Goal: Information Seeking & Learning: Find specific fact

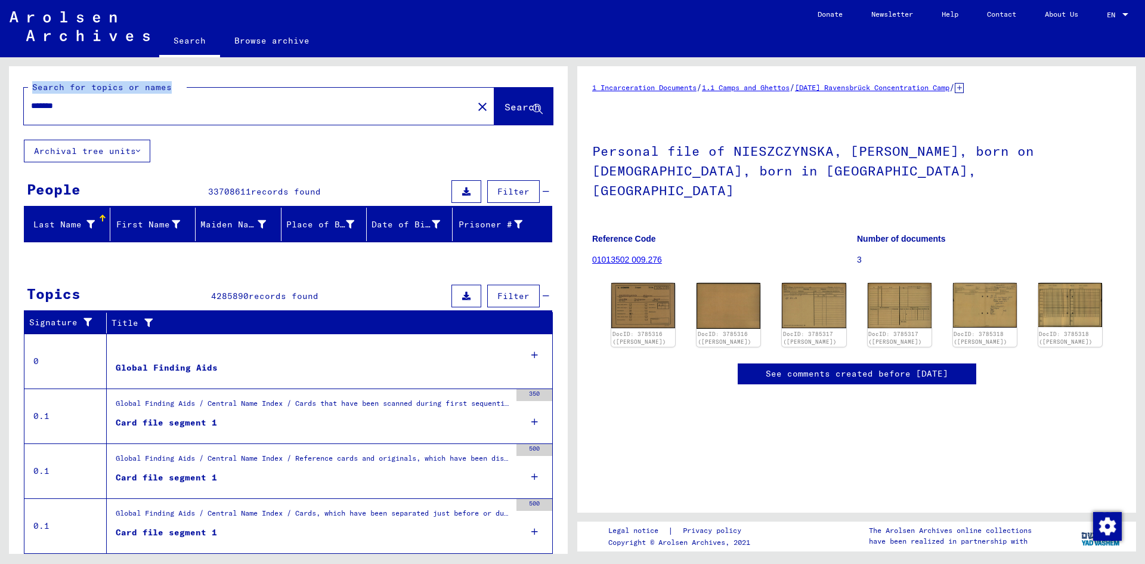
drag, startPoint x: 191, startPoint y: 113, endPoint x: -99, endPoint y: 101, distance: 290.7
click at [0, 101] on html "Search Browse archive Donate Newsletter Help Contact About Us Search Browse arc…" at bounding box center [572, 282] width 1145 height 564
click at [78, 93] on div "Search for topics or names" at bounding box center [107, 87] width 159 height 13
drag, startPoint x: 78, startPoint y: 102, endPoint x: -1, endPoint y: 100, distance: 78.8
click at [0, 100] on html "Search Browse archive Donate Newsletter Help Contact About Us Search Browse arc…" at bounding box center [572, 282] width 1145 height 564
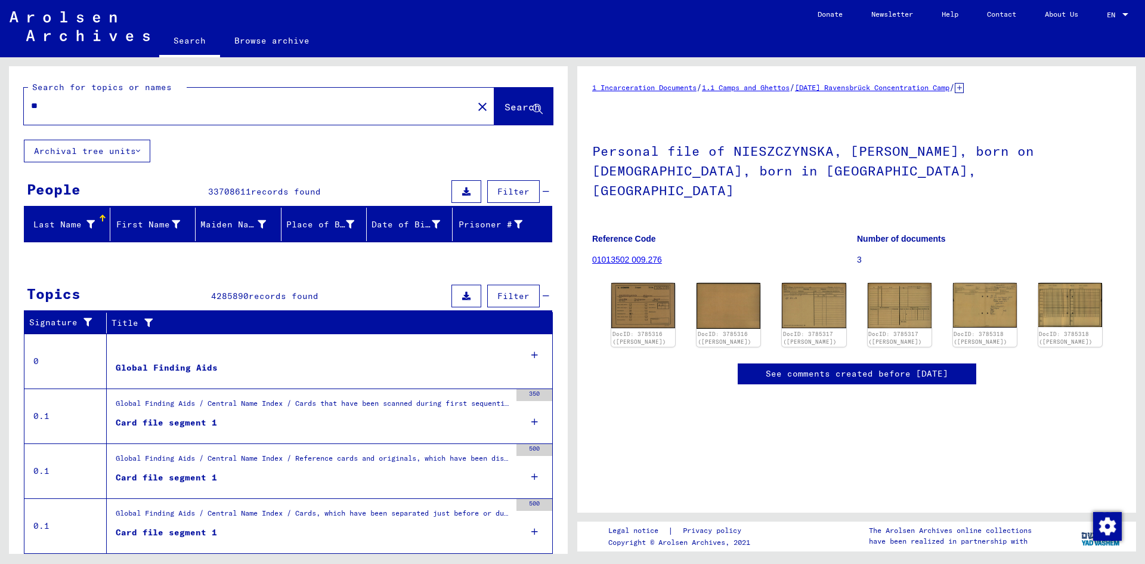
type input "***"
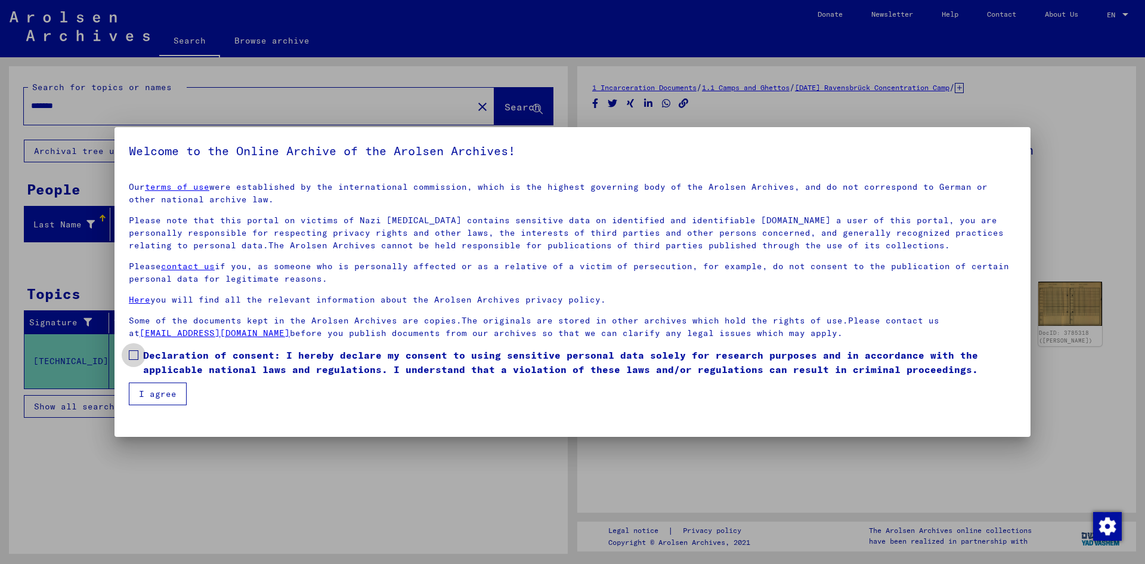
click at [132, 354] on span at bounding box center [134, 355] width 10 height 10
click at [147, 384] on button "I agree" at bounding box center [158, 393] width 58 height 23
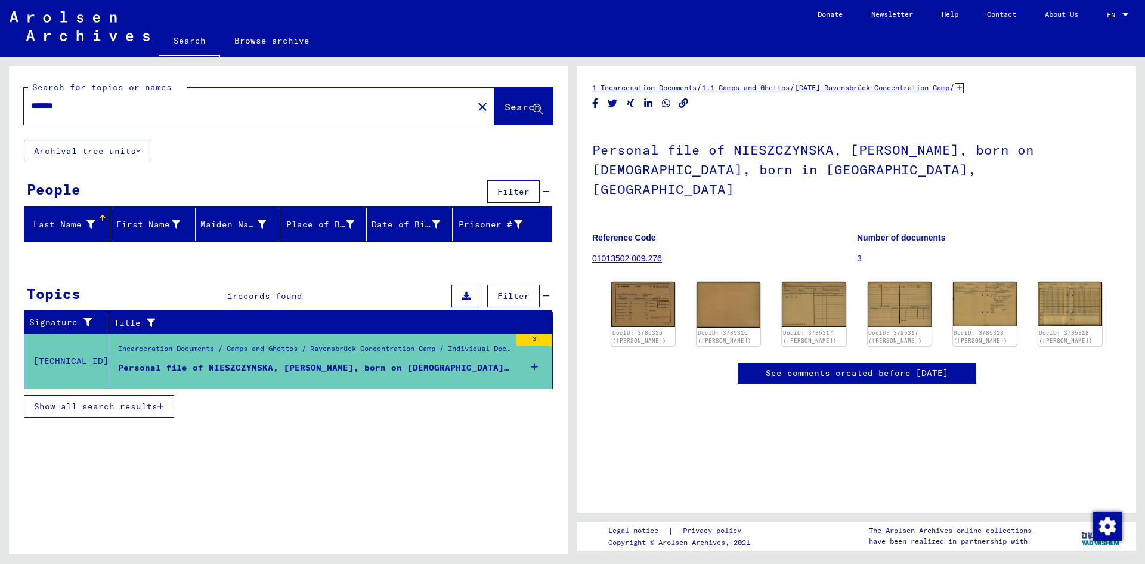
drag, startPoint x: 110, startPoint y: 113, endPoint x: 21, endPoint y: 104, distance: 89.9
click at [21, 104] on div "Search for topics or names ******* close Search" at bounding box center [288, 102] width 559 height 73
click at [103, 98] on div "*******" at bounding box center [245, 105] width 442 height 27
click at [103, 106] on input "*******" at bounding box center [248, 106] width 435 height 13
type input "*"
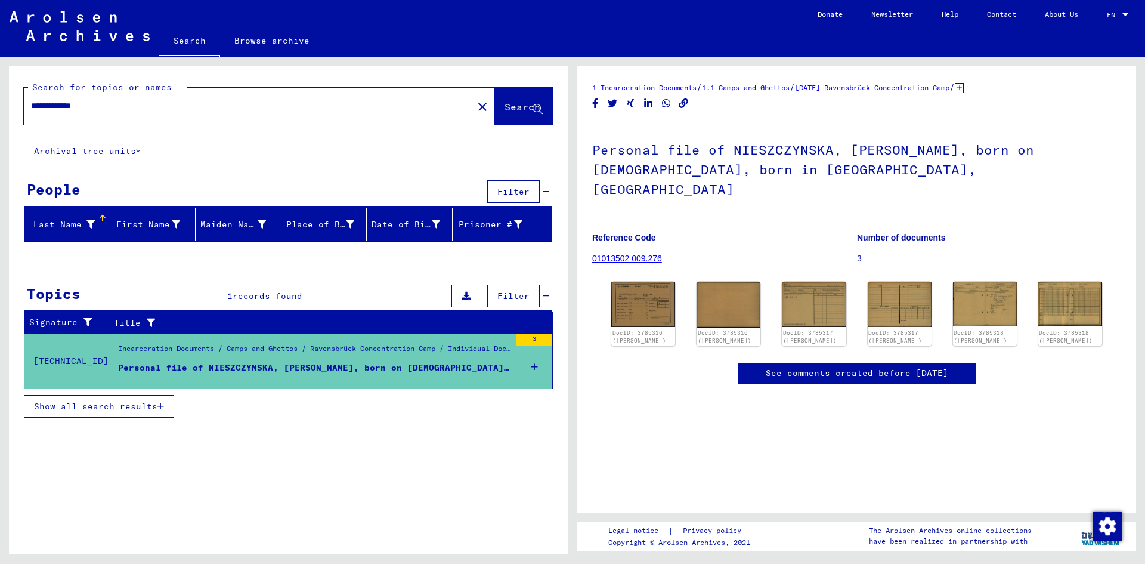
type input "**********"
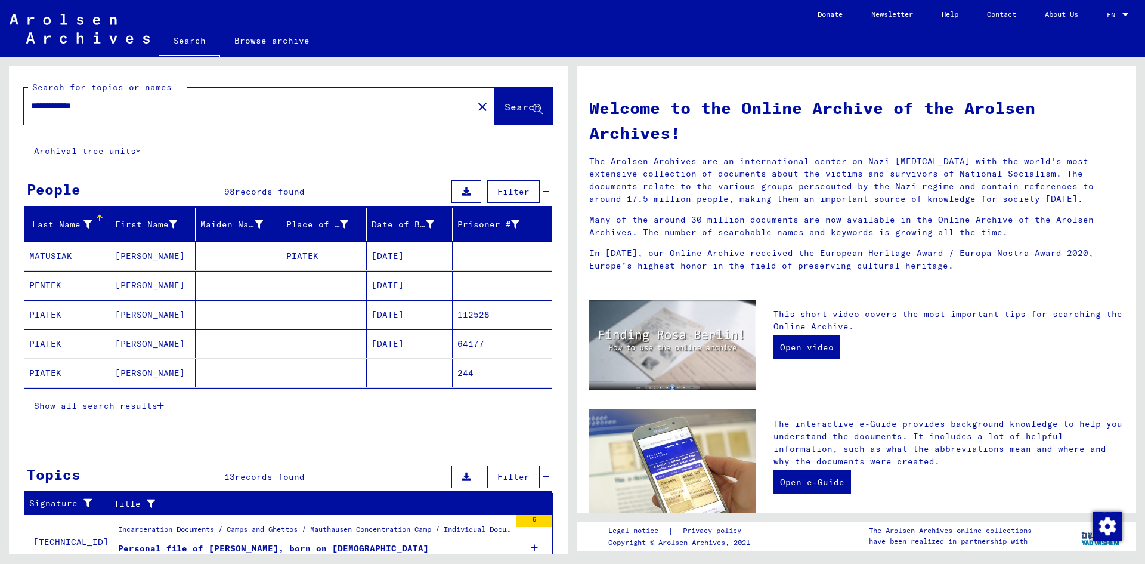
click at [289, 400] on div "Show all search results" at bounding box center [288, 405] width 528 height 35
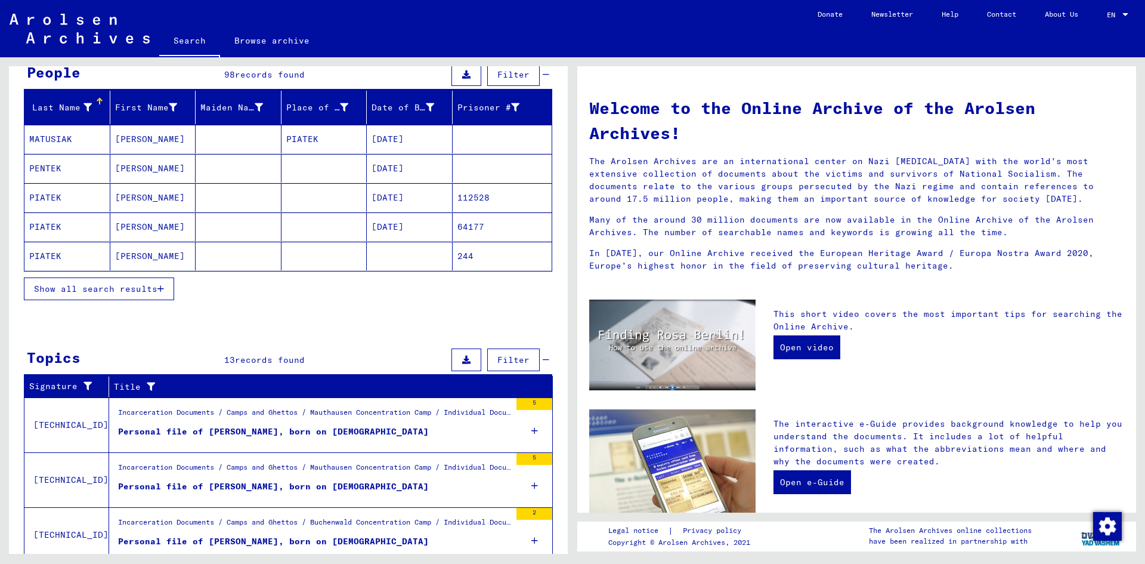
scroll to position [119, 0]
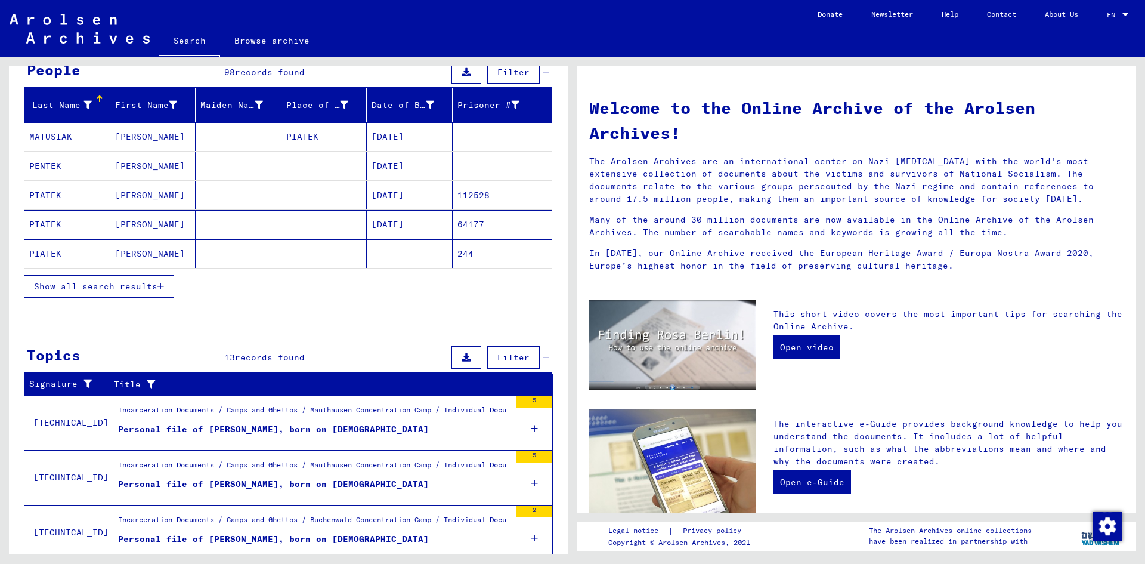
click at [305, 419] on div "Incarceration Documents / Camps and Ghettos / Mauthausen Concentration Camp / I…" at bounding box center [314, 412] width 392 height 17
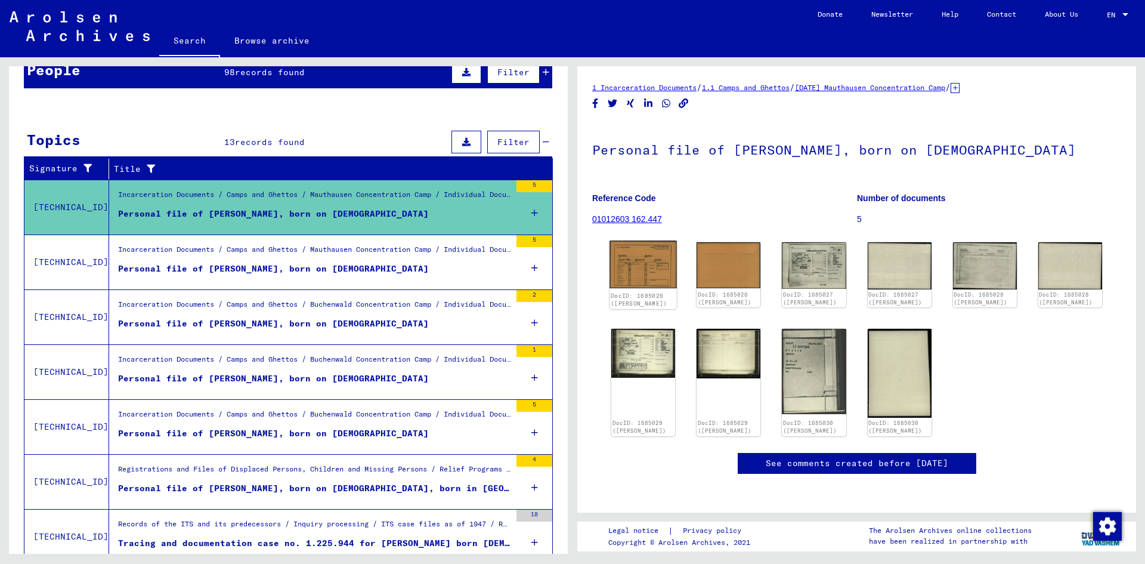
click at [659, 263] on img at bounding box center [643, 264] width 67 height 48
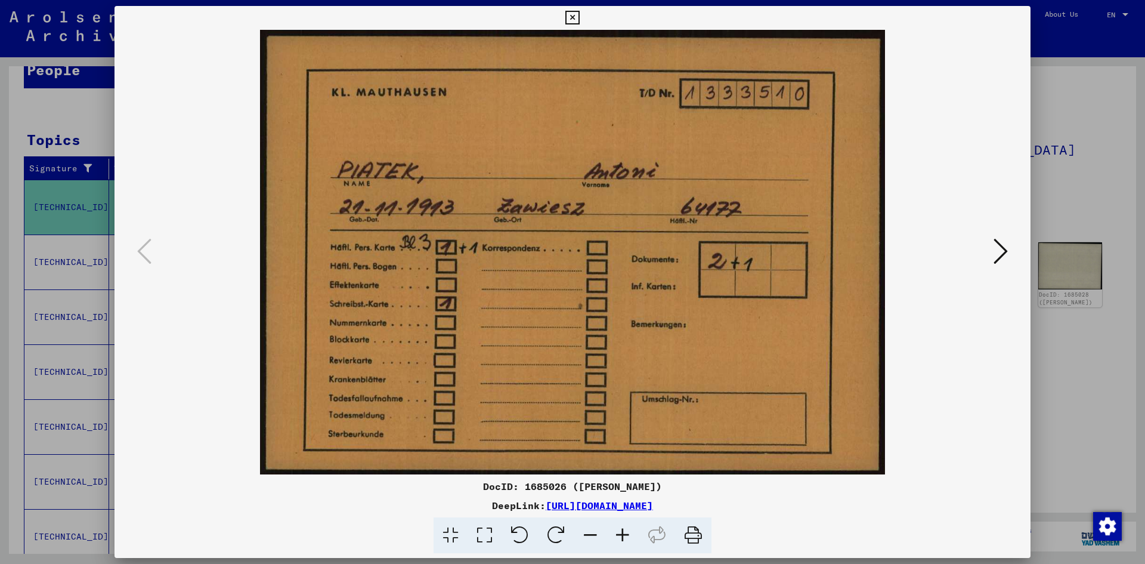
click at [1007, 245] on icon at bounding box center [1001, 251] width 14 height 29
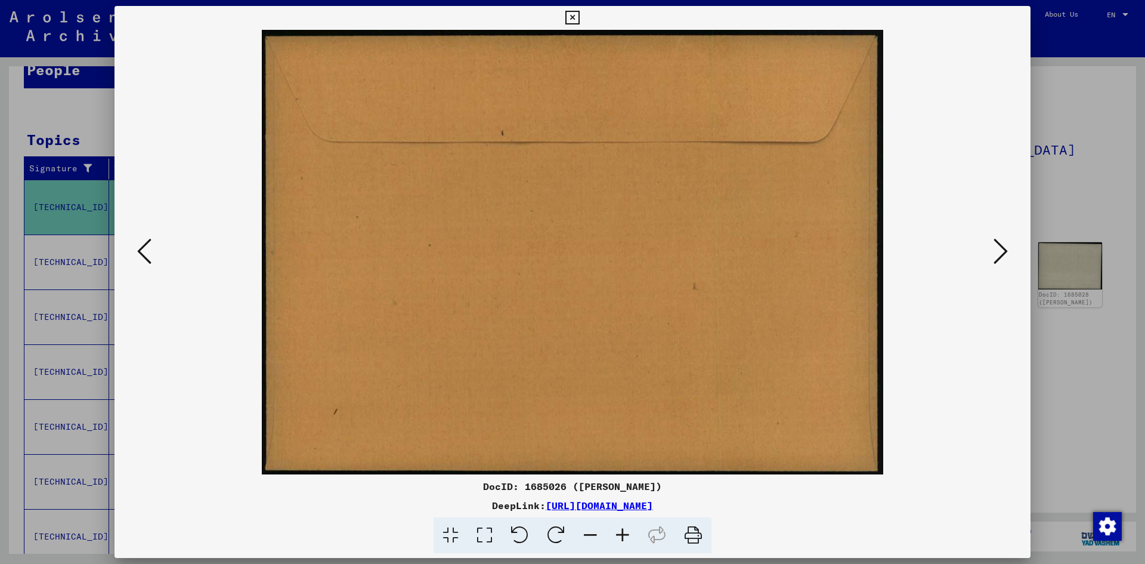
click at [1000, 243] on icon at bounding box center [1001, 251] width 14 height 29
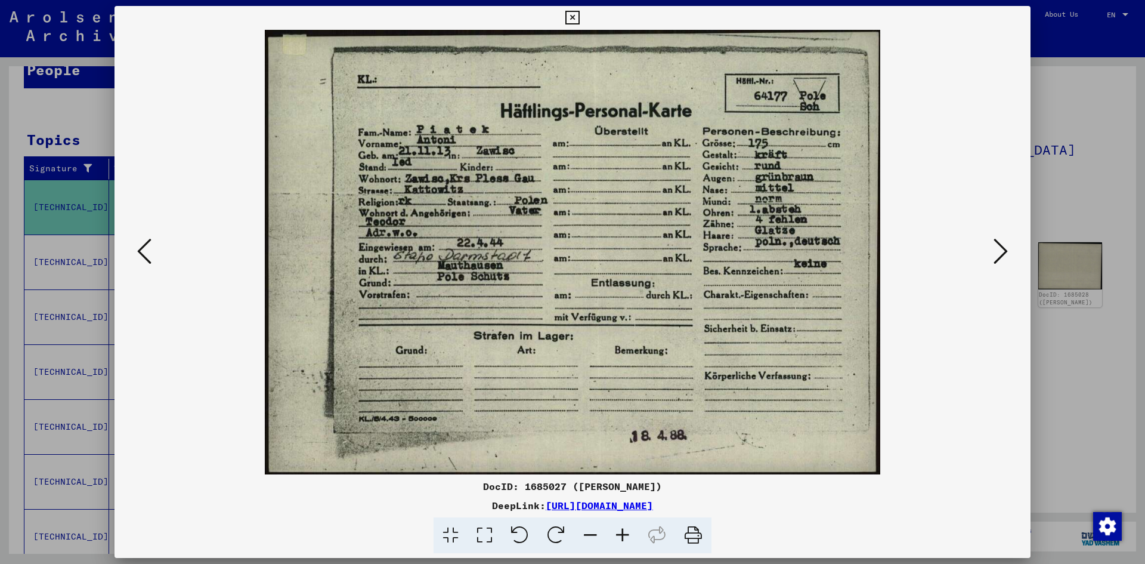
click at [1001, 254] on icon at bounding box center [1001, 251] width 14 height 29
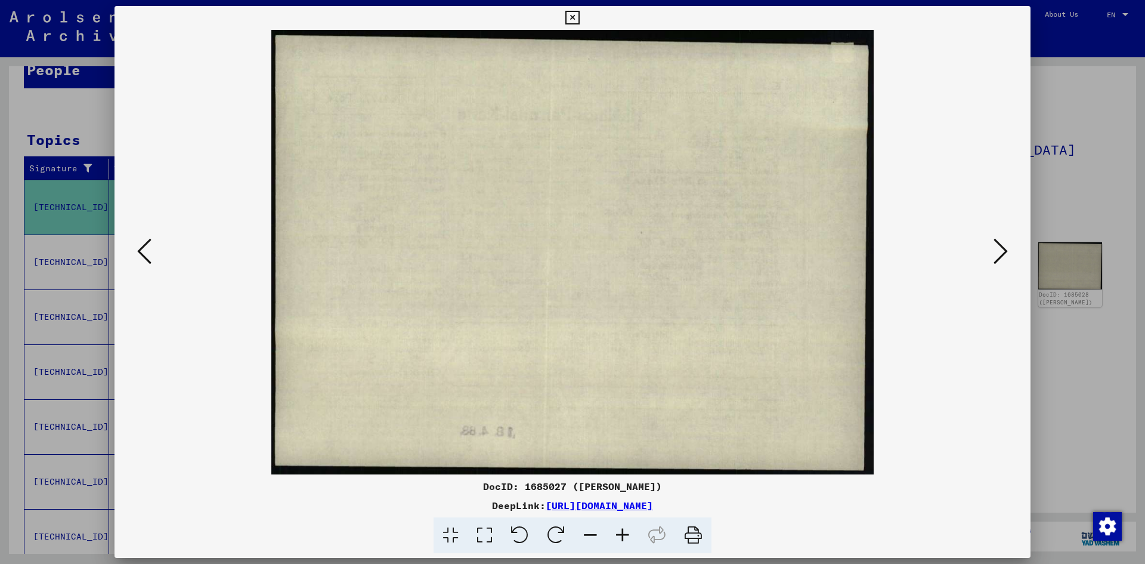
click at [1002, 255] on icon at bounding box center [1001, 251] width 14 height 29
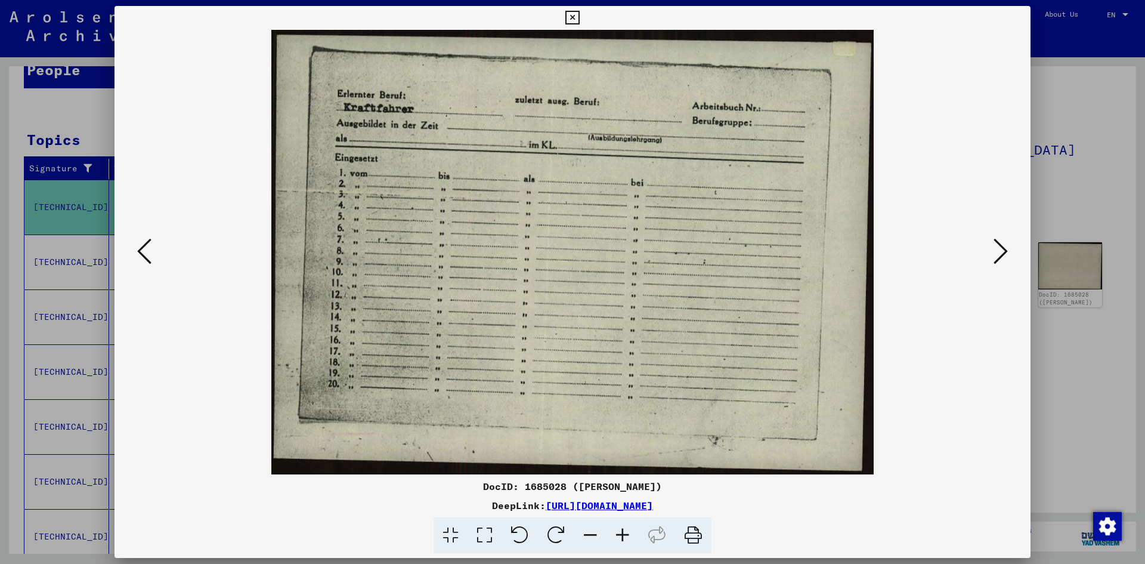
click at [1003, 255] on icon at bounding box center [1001, 251] width 14 height 29
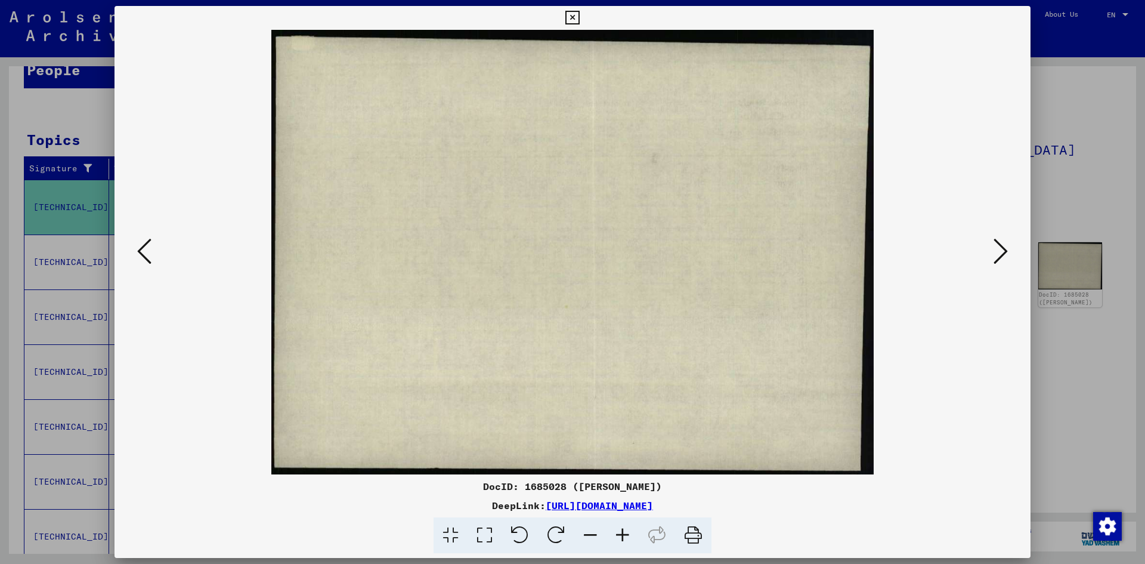
click at [1003, 255] on icon at bounding box center [1001, 251] width 14 height 29
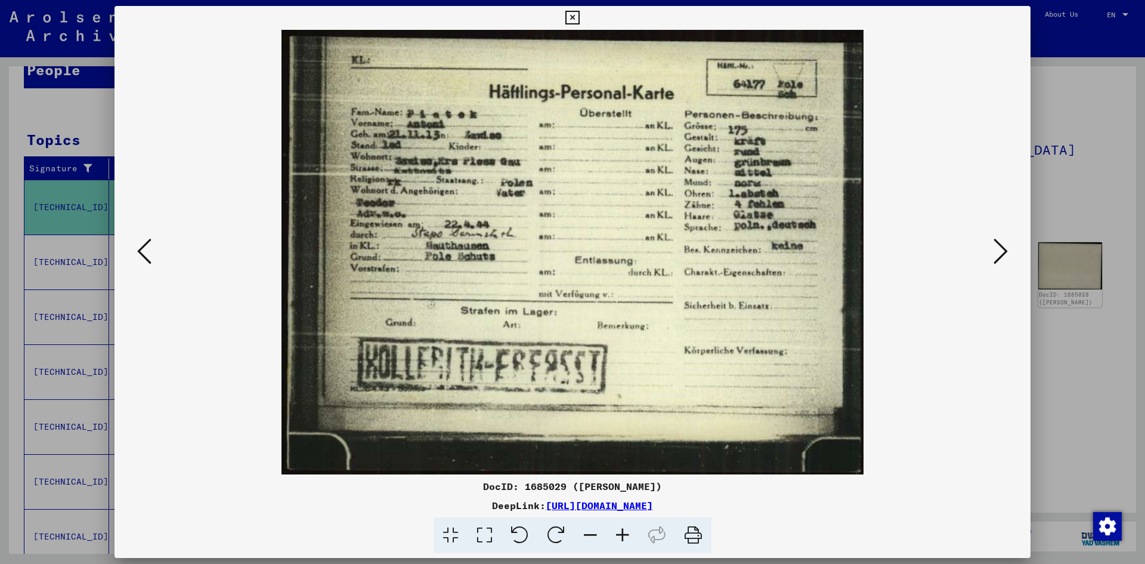
click at [1003, 255] on icon at bounding box center [1001, 251] width 14 height 29
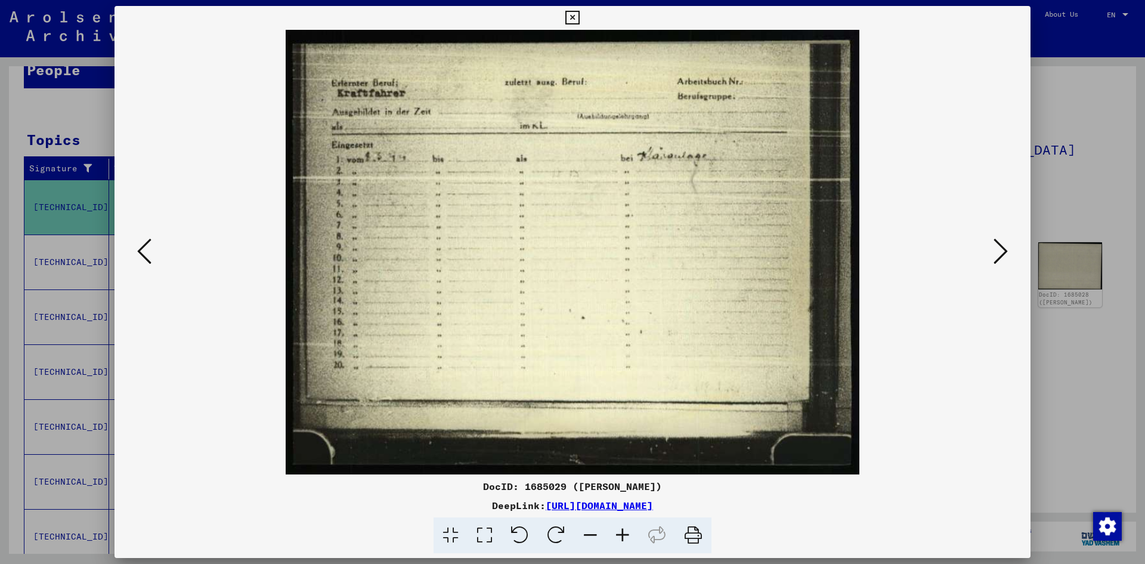
click at [1003, 255] on icon at bounding box center [1001, 251] width 14 height 29
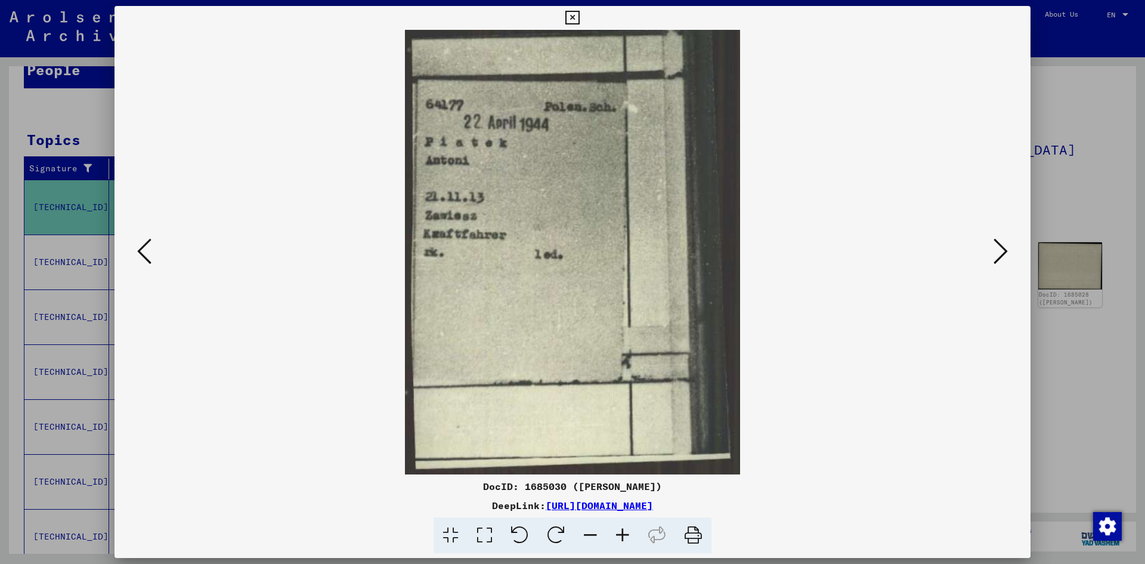
click at [1003, 255] on icon at bounding box center [1001, 251] width 14 height 29
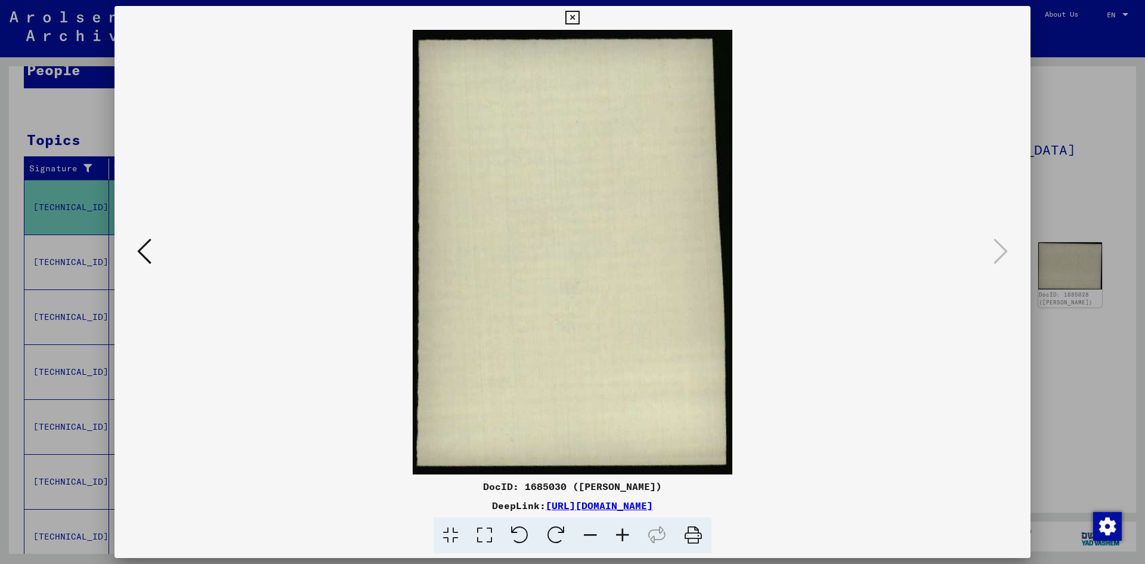
click at [1108, 120] on div at bounding box center [572, 282] width 1145 height 564
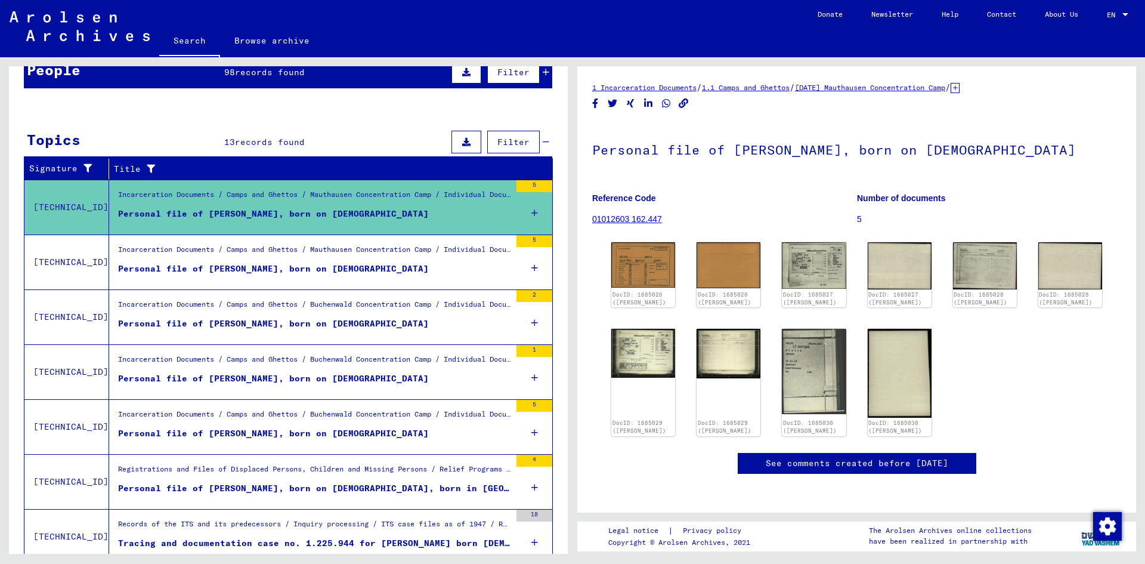
click at [319, 262] on div "Personal file of [PERSON_NAME], born on [DEMOGRAPHIC_DATA]" at bounding box center [273, 268] width 311 height 13
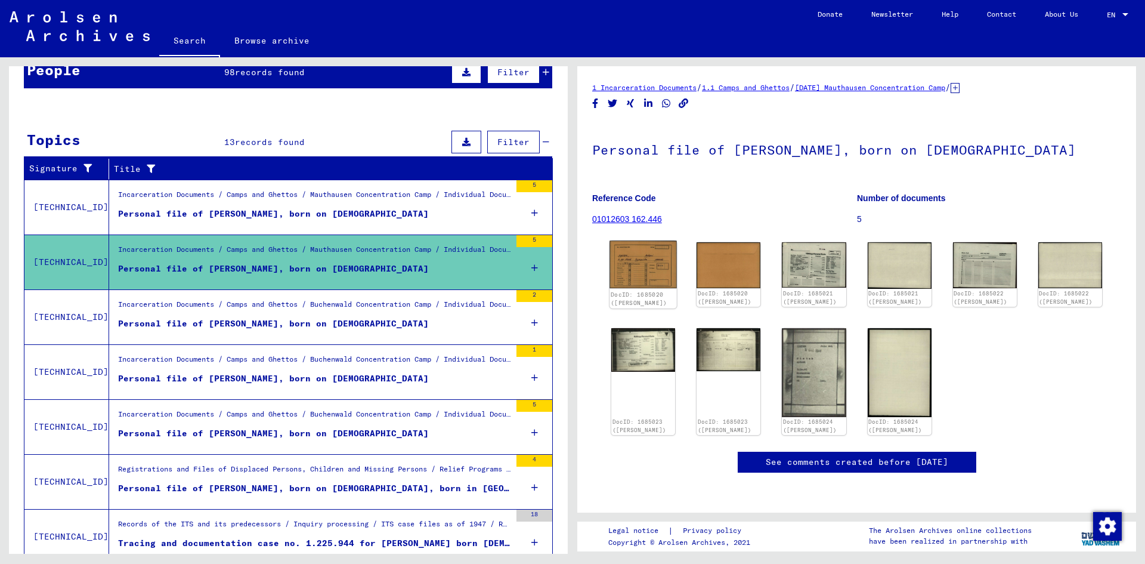
click at [636, 271] on img at bounding box center [643, 265] width 67 height 48
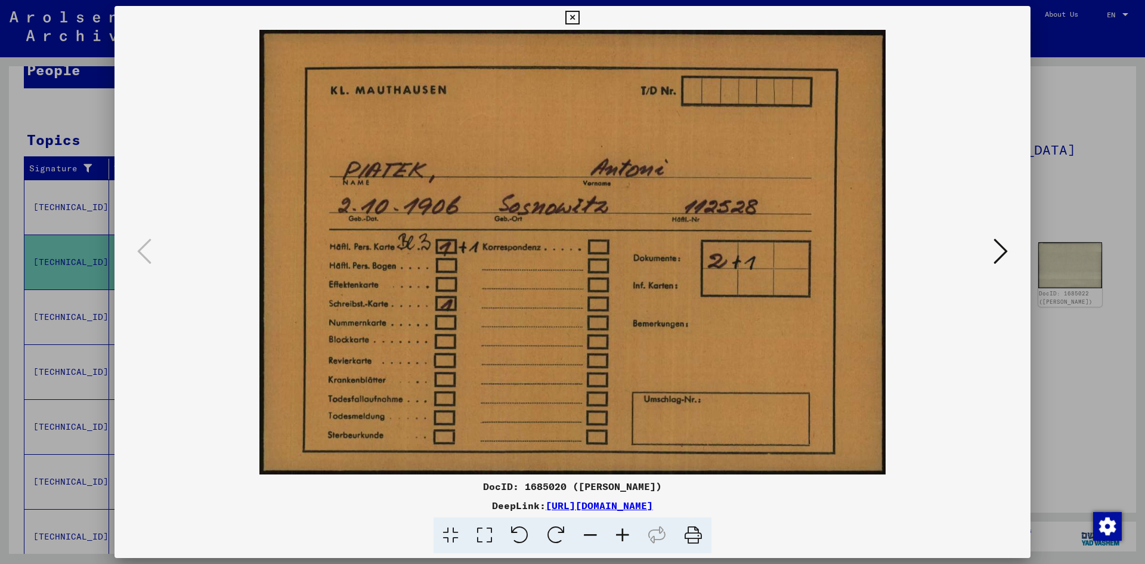
drag, startPoint x: 1049, startPoint y: 150, endPoint x: 938, endPoint y: 184, distance: 115.6
click at [1047, 149] on div at bounding box center [572, 282] width 1145 height 564
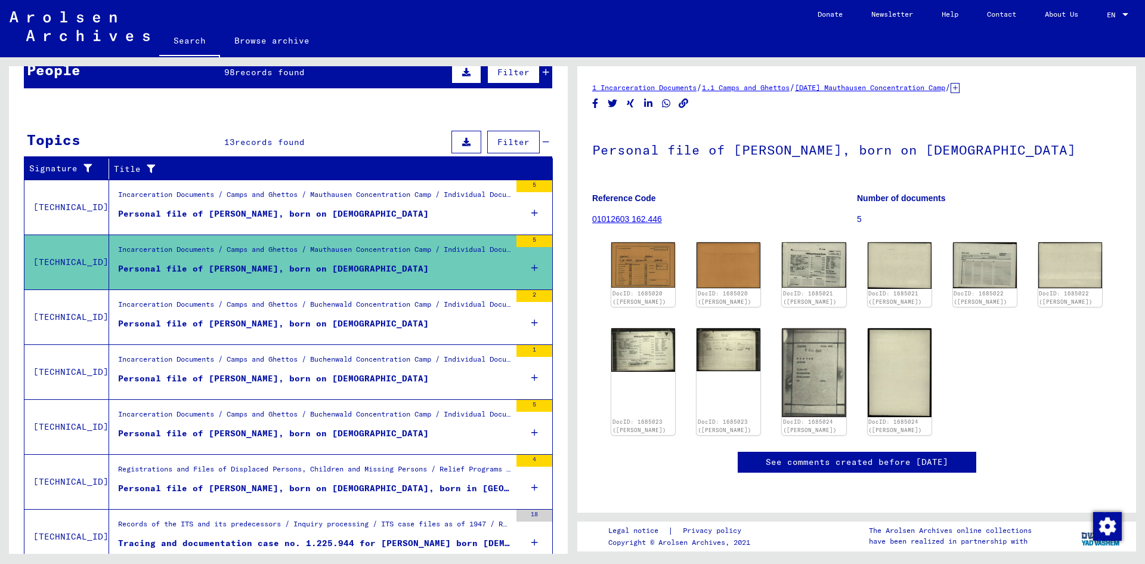
click at [278, 316] on figure "Incarceration Documents / Camps and Ghettos / Buchenwald Concentration Camp / I…" at bounding box center [314, 308] width 392 height 18
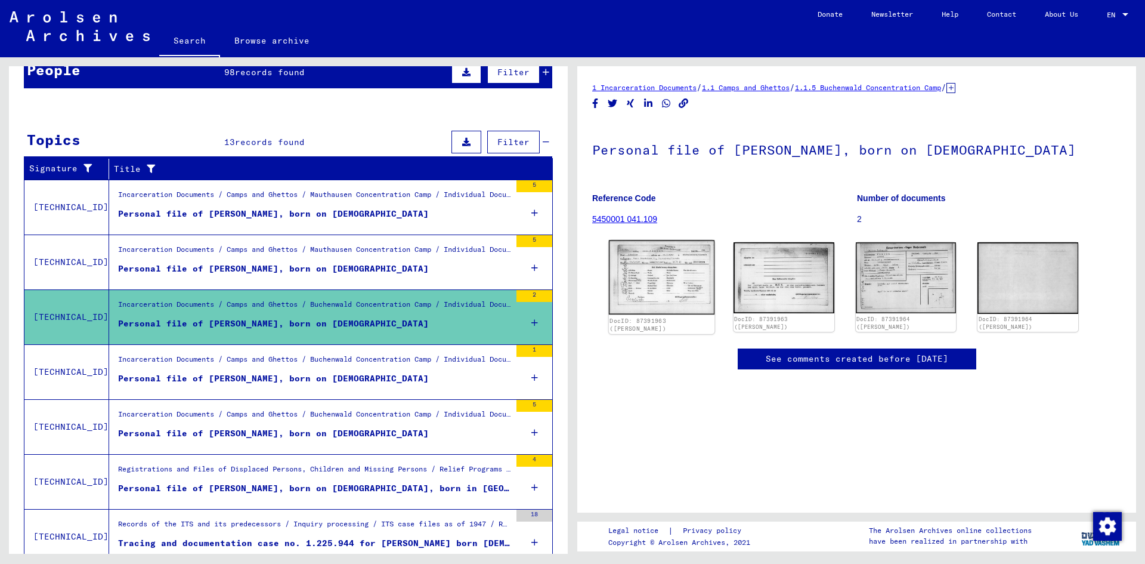
click at [639, 274] on img at bounding box center [662, 277] width 106 height 75
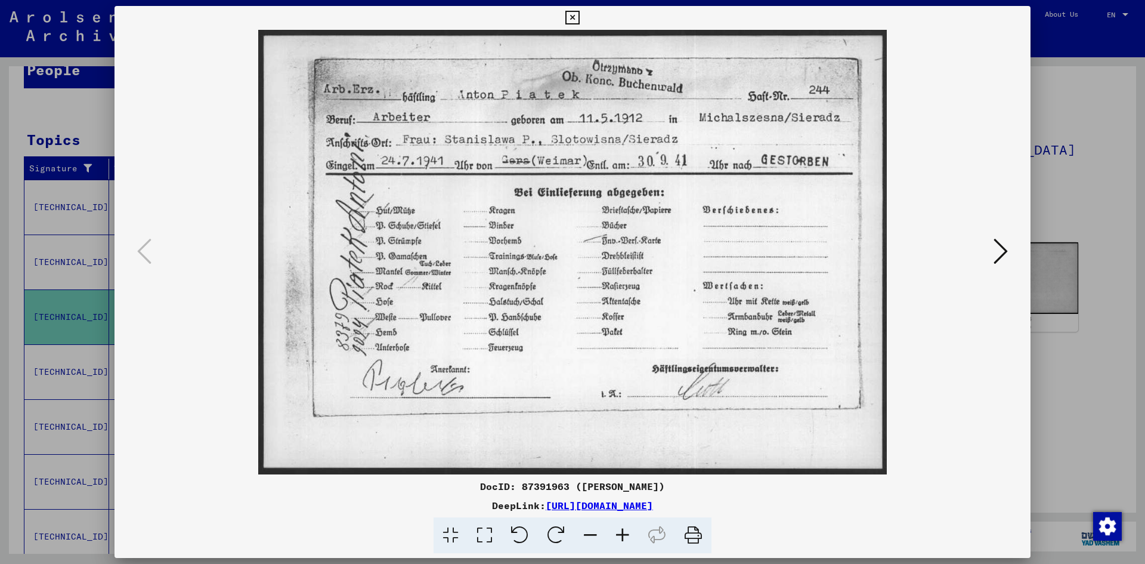
click at [997, 235] on button at bounding box center [1000, 252] width 21 height 34
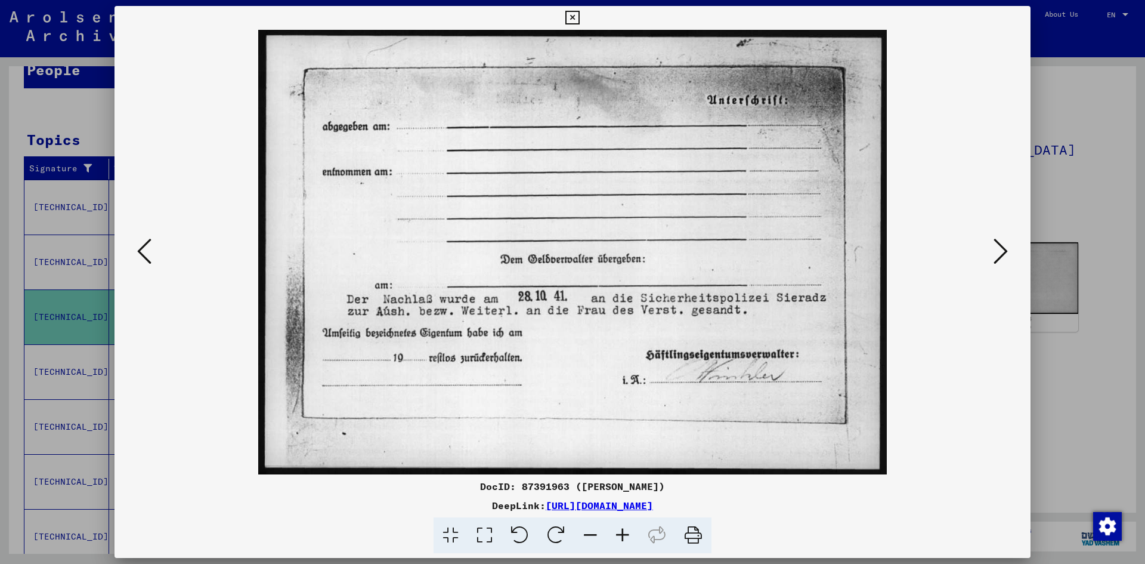
click at [997, 235] on button at bounding box center [1000, 252] width 21 height 34
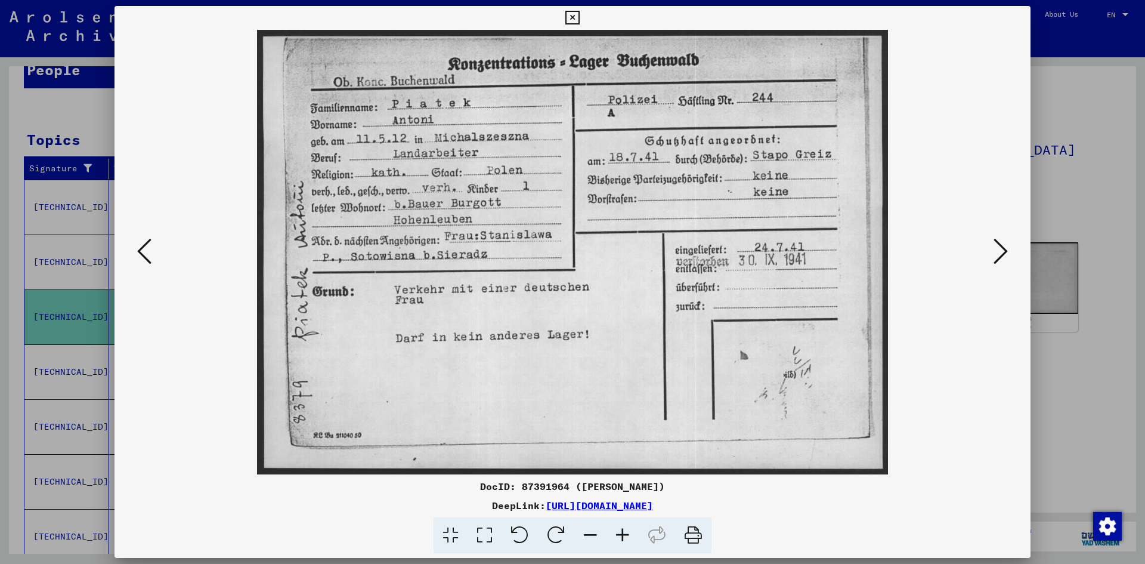
click at [997, 235] on button at bounding box center [1000, 252] width 21 height 34
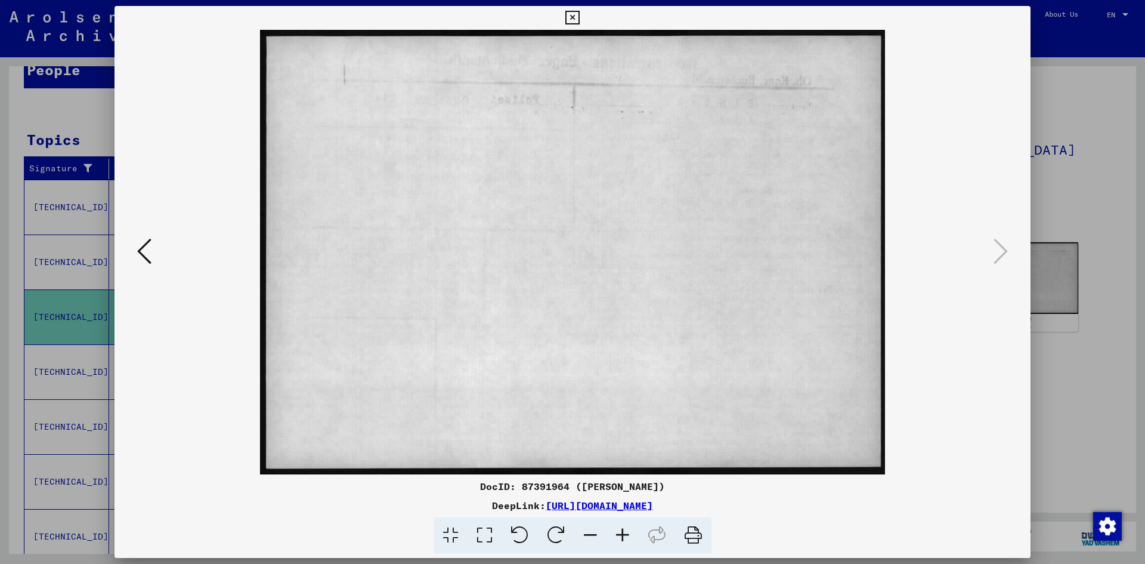
click at [144, 246] on icon at bounding box center [144, 251] width 14 height 29
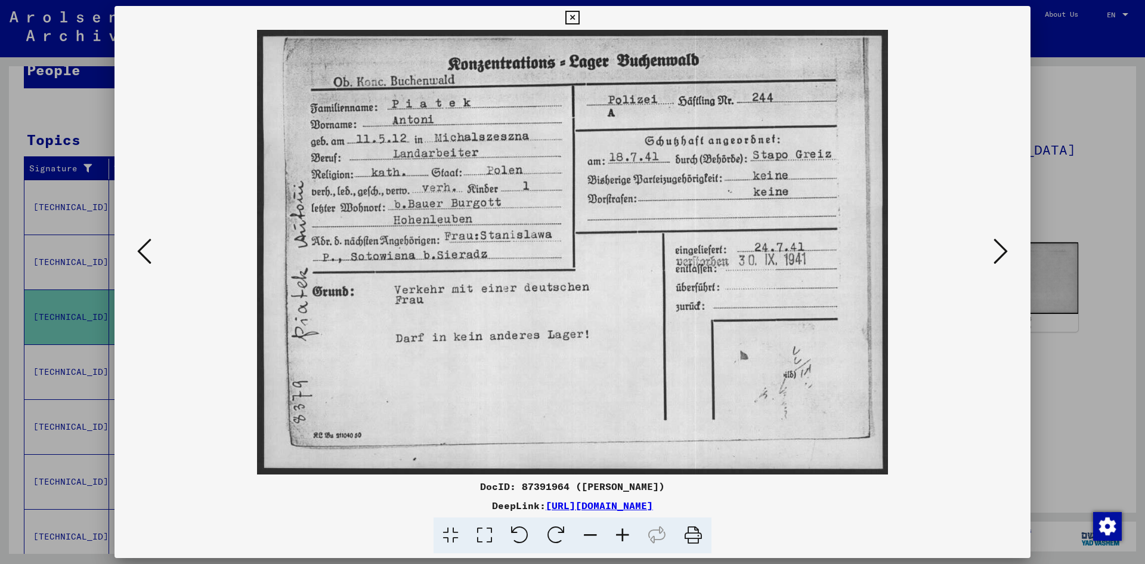
click at [1037, 163] on div at bounding box center [572, 282] width 1145 height 564
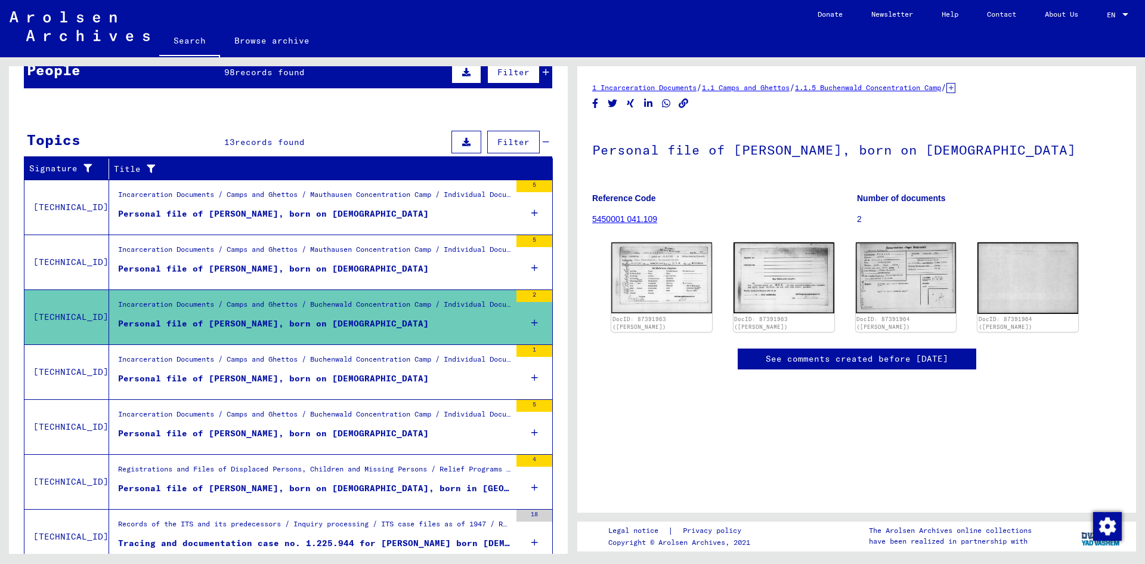
click at [212, 361] on div "Incarceration Documents / Camps and Ghettos / Buchenwald Concentration Camp / I…" at bounding box center [314, 362] width 392 height 17
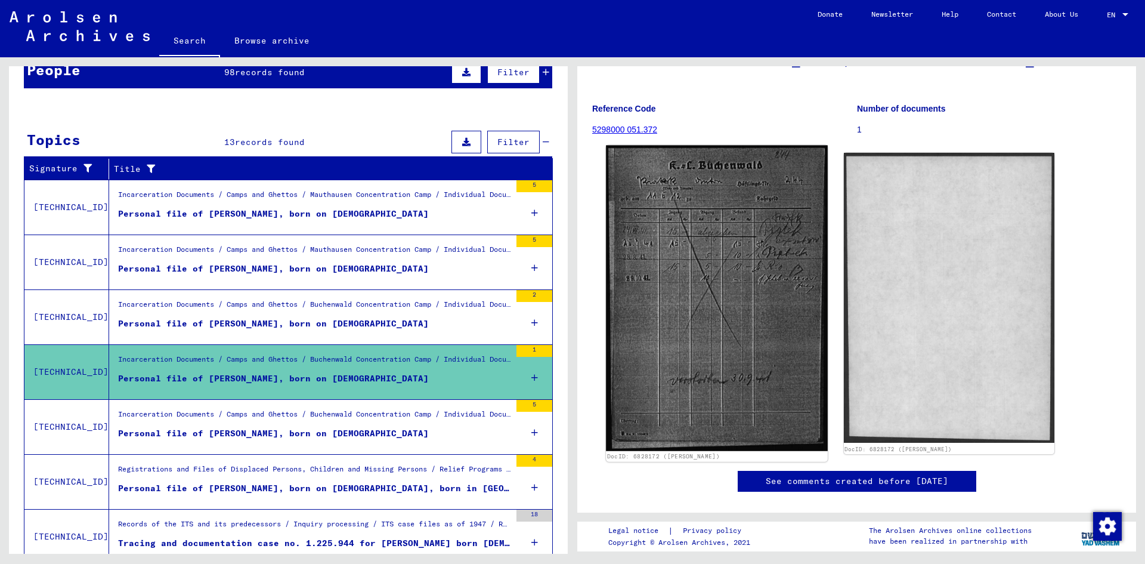
scroll to position [60, 0]
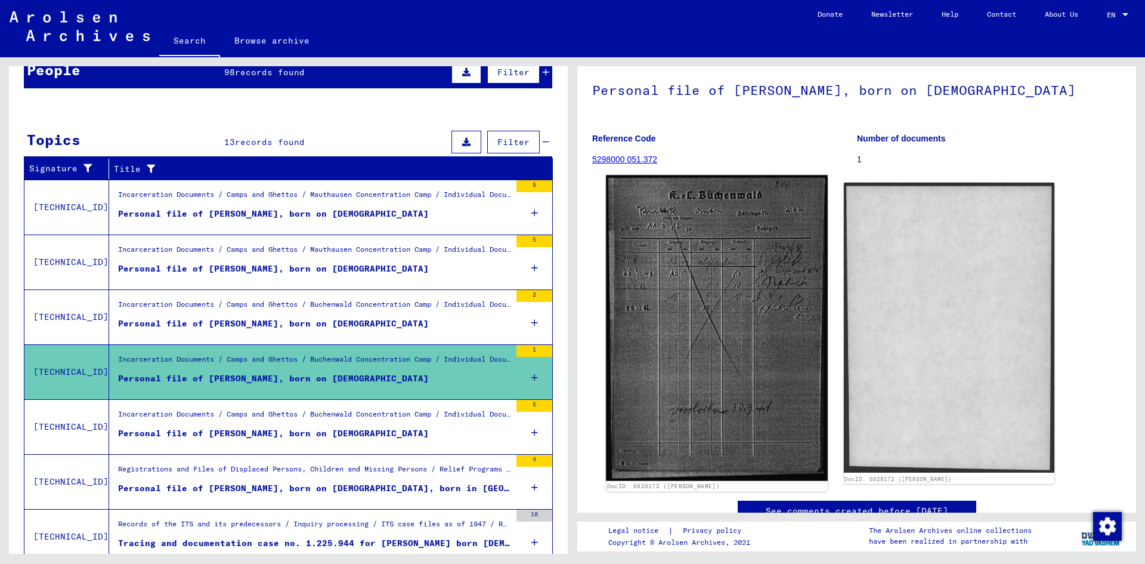
click at [695, 267] on img at bounding box center [716, 328] width 221 height 306
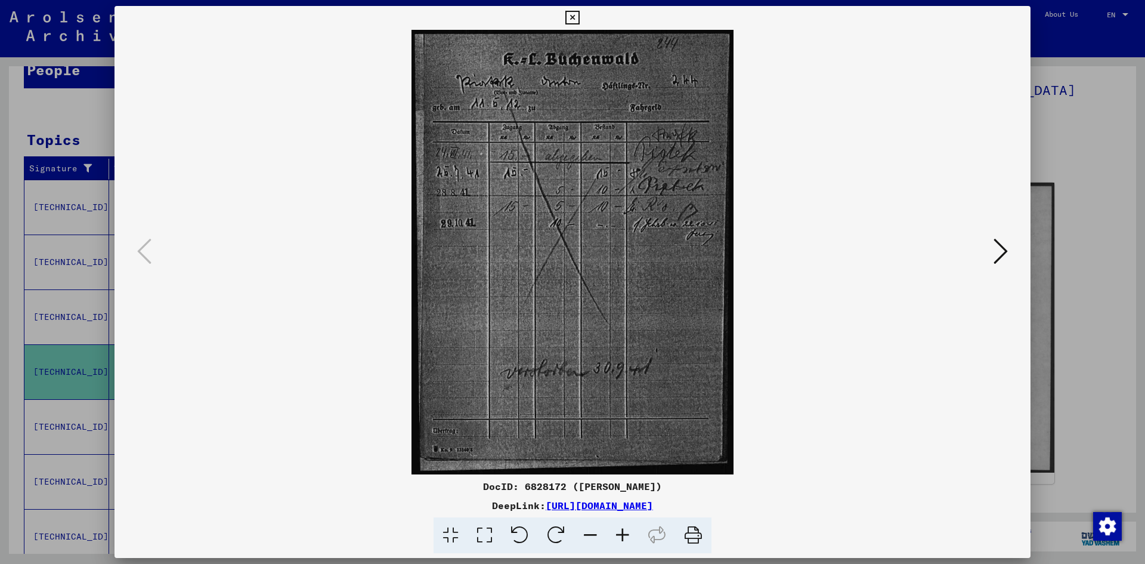
click at [1001, 248] on icon at bounding box center [1001, 251] width 14 height 29
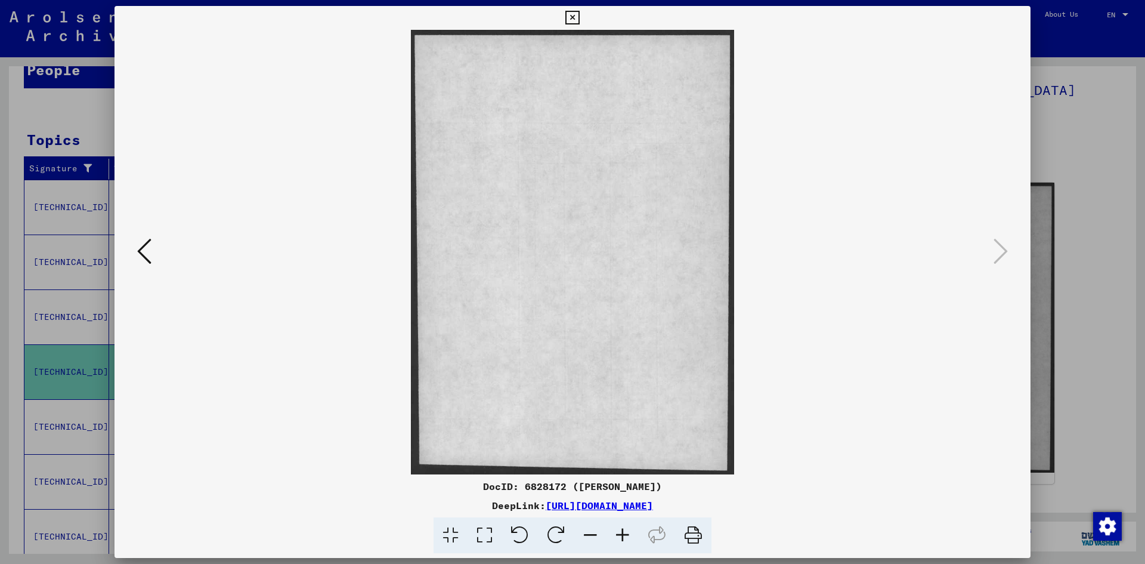
click at [1077, 222] on div at bounding box center [572, 282] width 1145 height 564
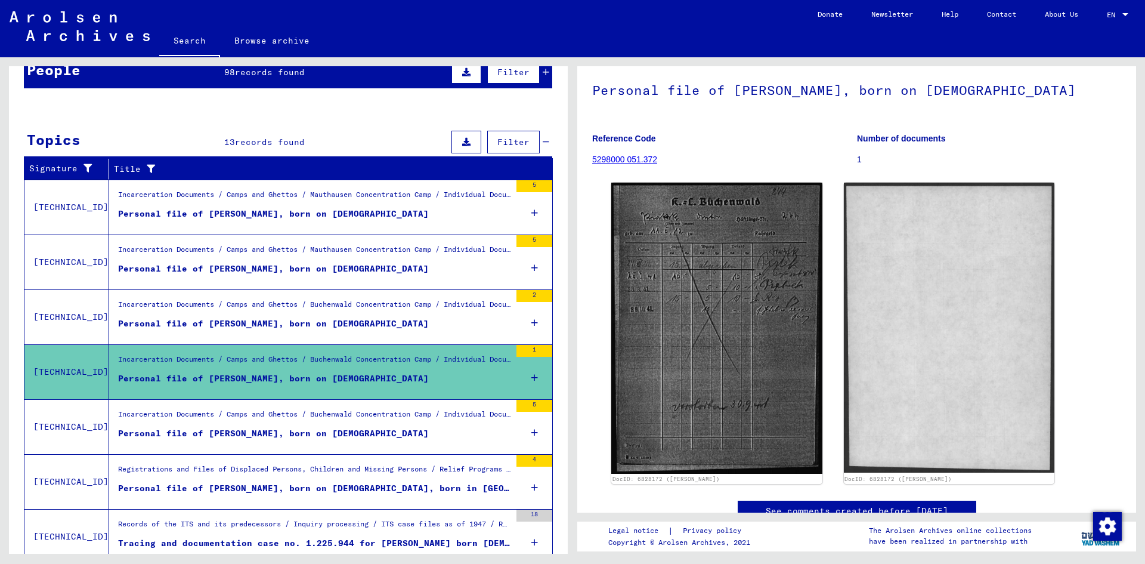
click at [231, 427] on div "Personal file of [PERSON_NAME], born on [DEMOGRAPHIC_DATA]" at bounding box center [273, 433] width 311 height 13
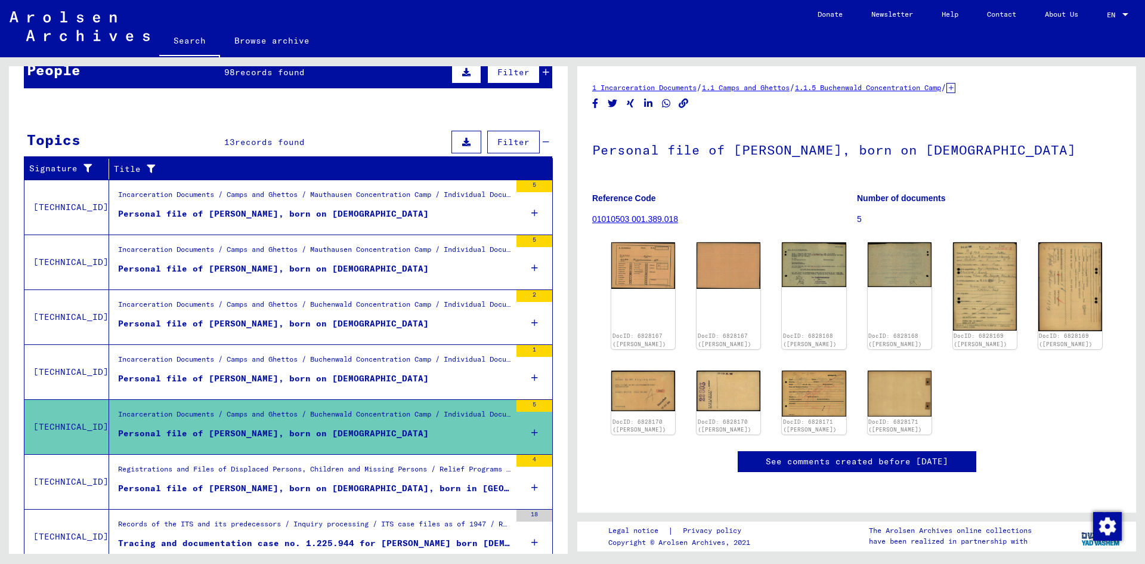
scroll to position [60, 0]
click at [637, 240] on div "DocID: 6828167 ([PERSON_NAME])" at bounding box center [643, 296] width 67 height 112
click at [637, 240] on img at bounding box center [643, 264] width 67 height 49
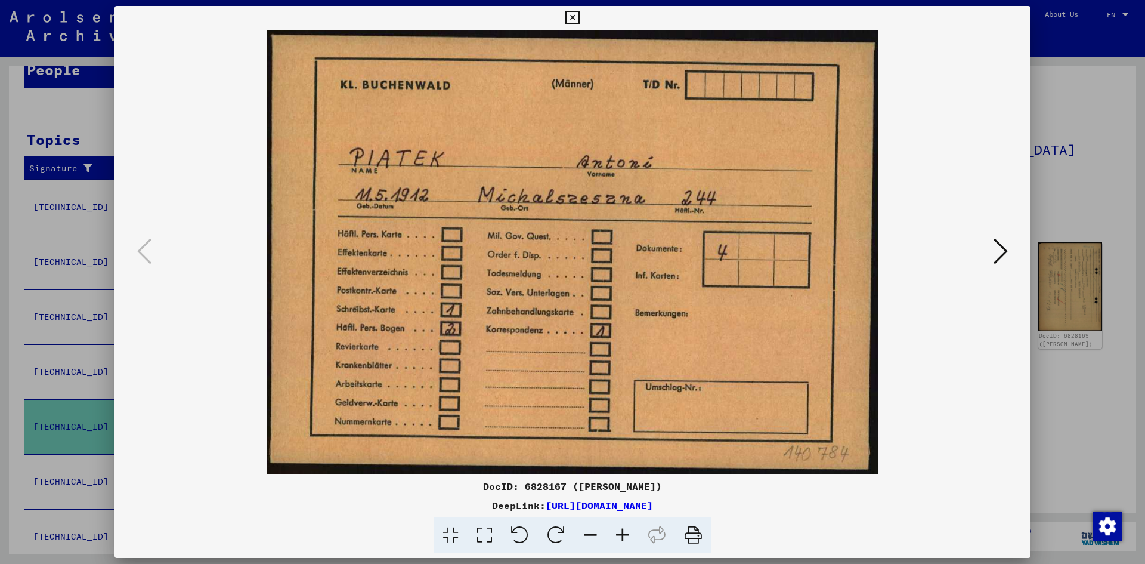
click at [994, 245] on icon at bounding box center [1001, 251] width 14 height 29
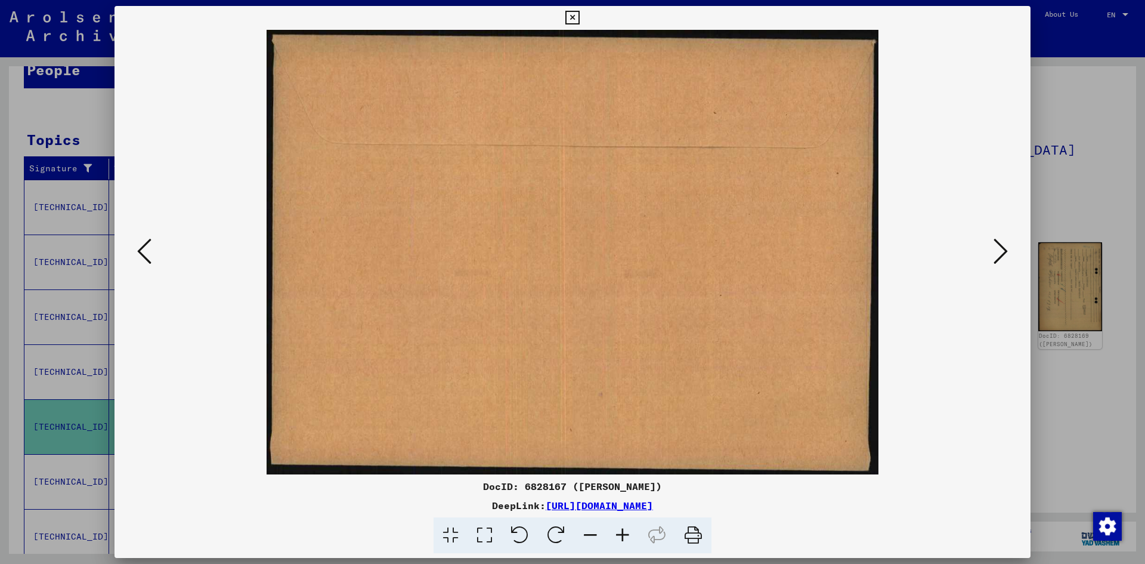
click at [994, 245] on icon at bounding box center [1001, 251] width 14 height 29
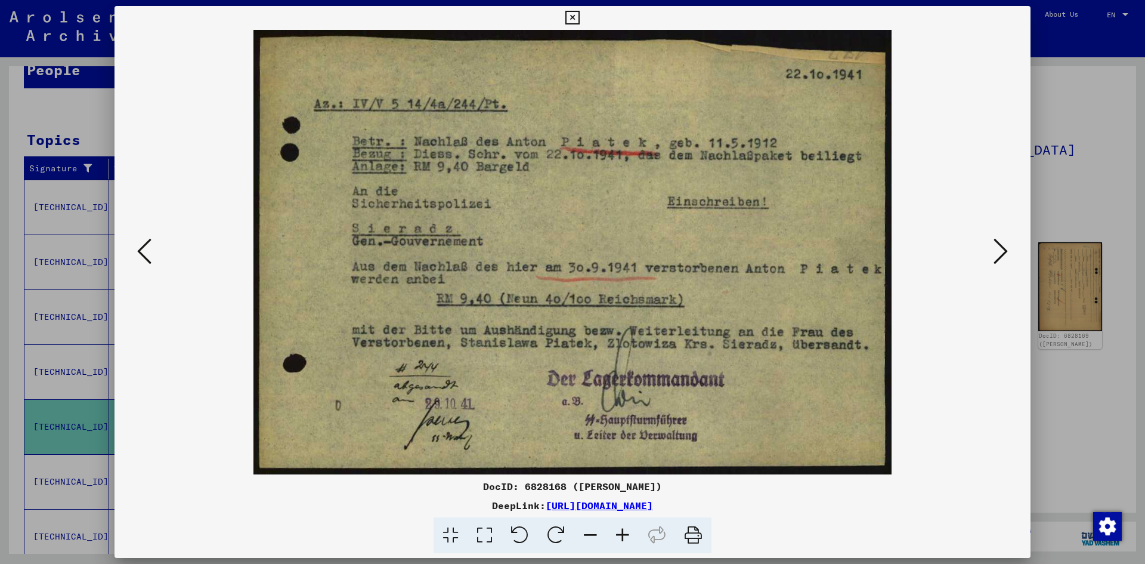
click at [1062, 353] on div at bounding box center [572, 282] width 1145 height 564
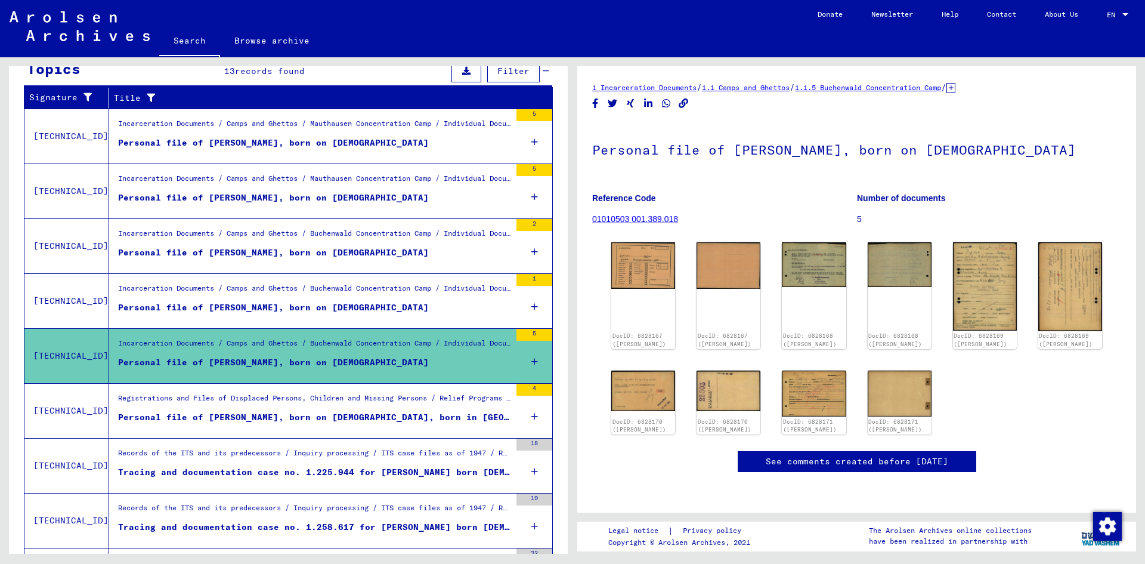
scroll to position [298, 0]
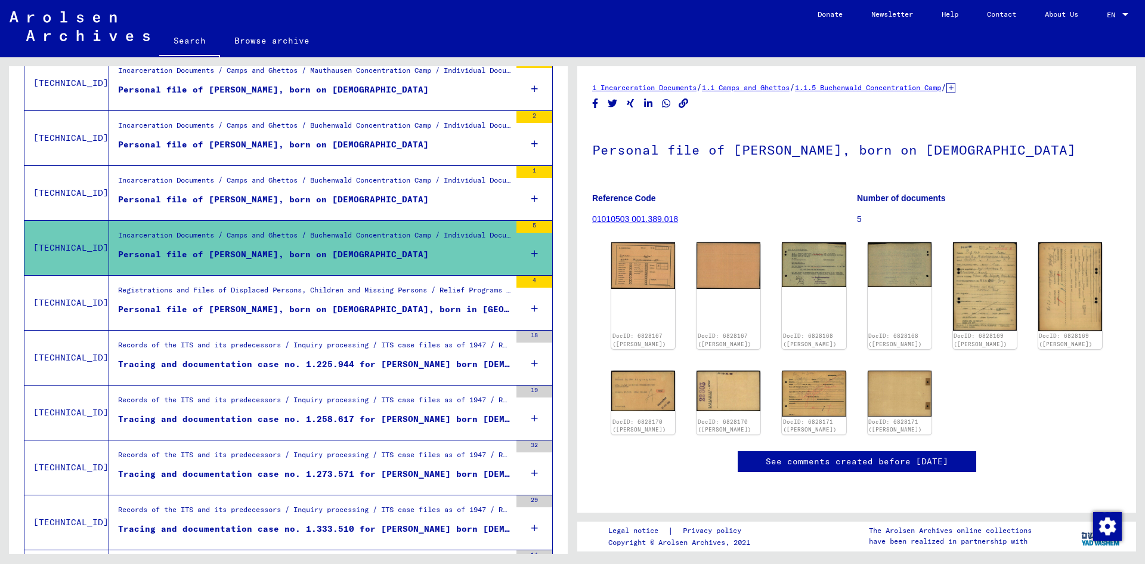
click at [224, 314] on div "Personal file of [PERSON_NAME], born on [DEMOGRAPHIC_DATA], born in [GEOGRAPHIC…" at bounding box center [314, 309] width 392 height 13
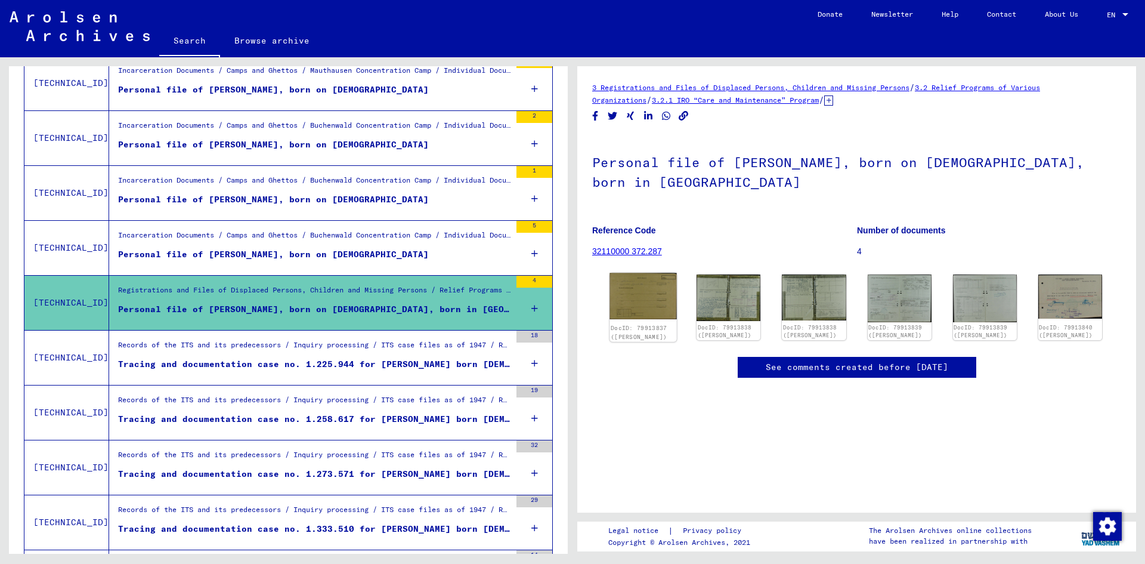
click at [645, 293] on img at bounding box center [643, 296] width 67 height 47
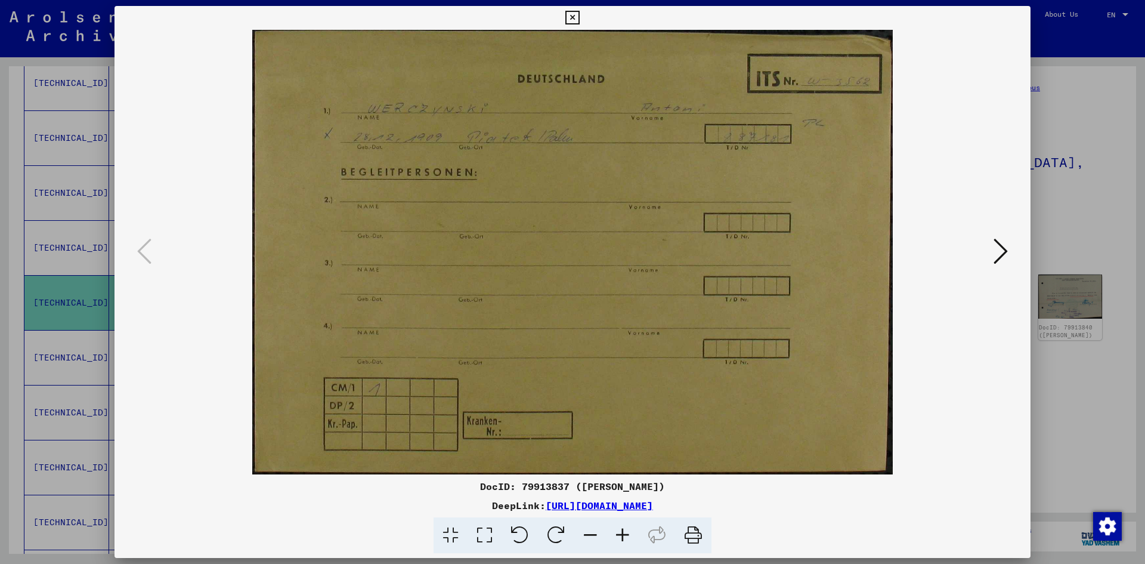
click at [998, 252] on icon at bounding box center [1001, 251] width 14 height 29
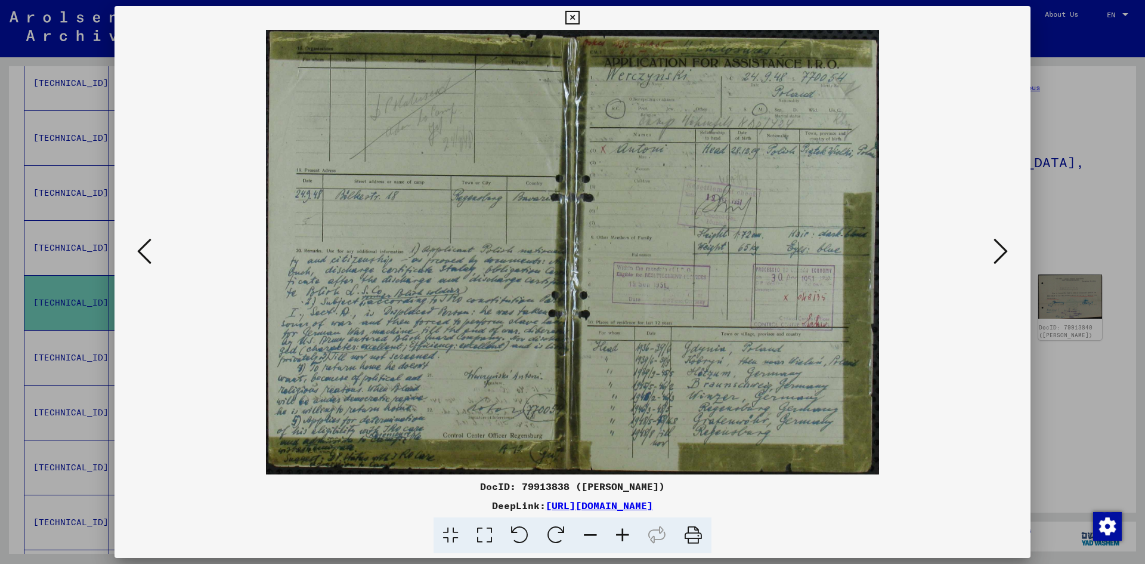
click at [998, 252] on icon at bounding box center [1001, 251] width 14 height 29
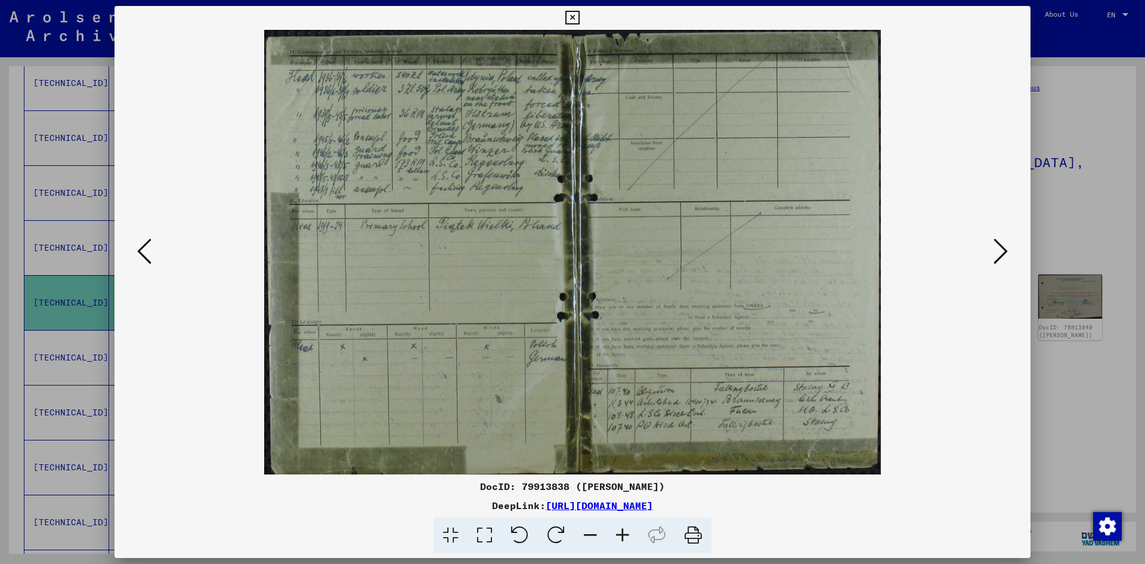
click at [998, 252] on icon at bounding box center [1001, 251] width 14 height 29
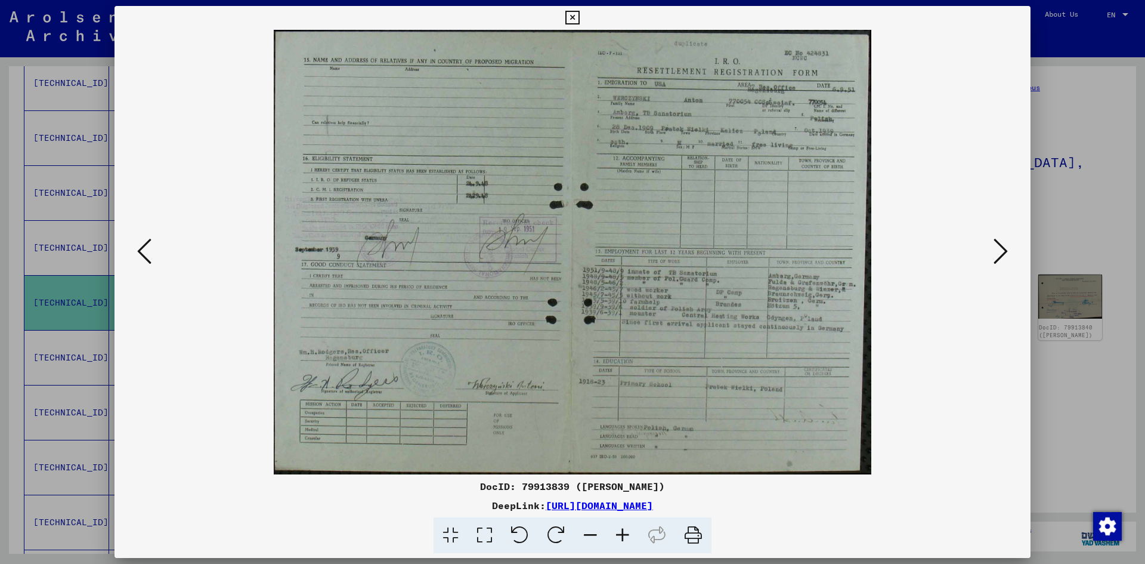
click at [998, 252] on icon at bounding box center [1001, 251] width 14 height 29
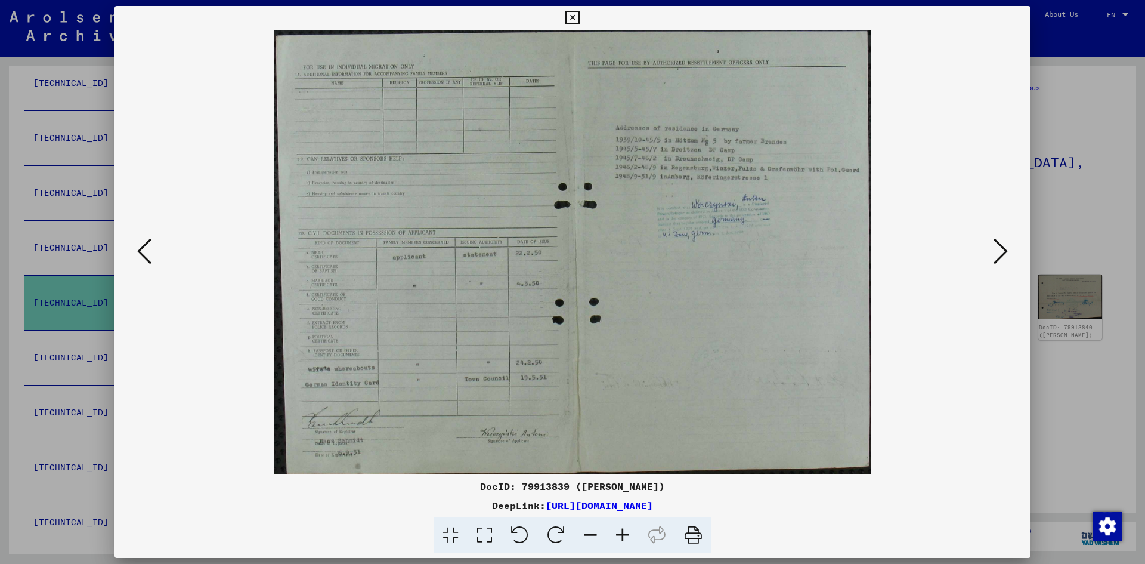
click at [1058, 370] on div at bounding box center [572, 282] width 1145 height 564
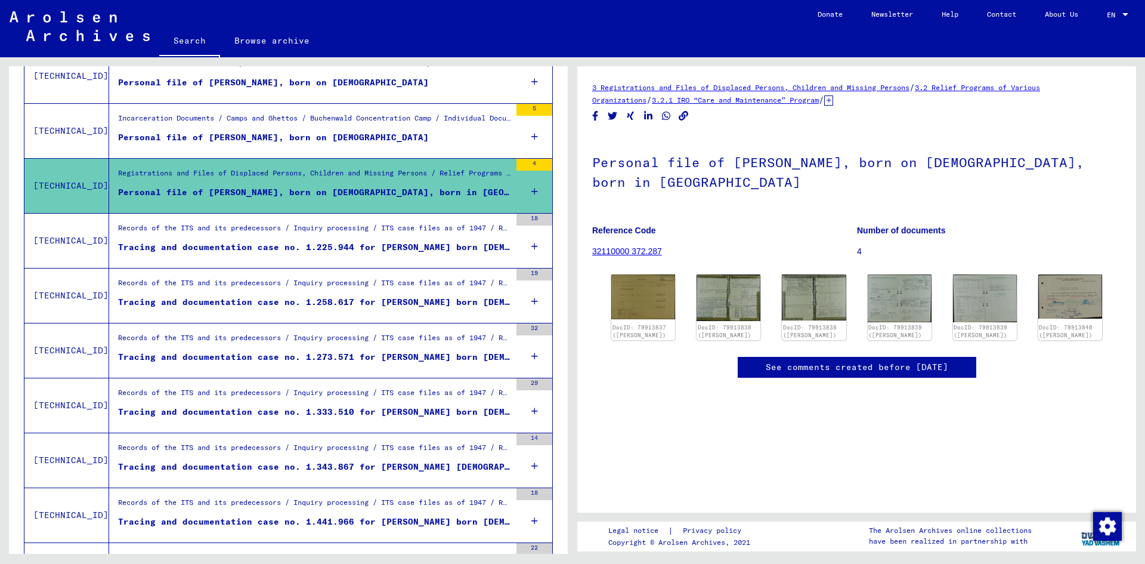
scroll to position [418, 0]
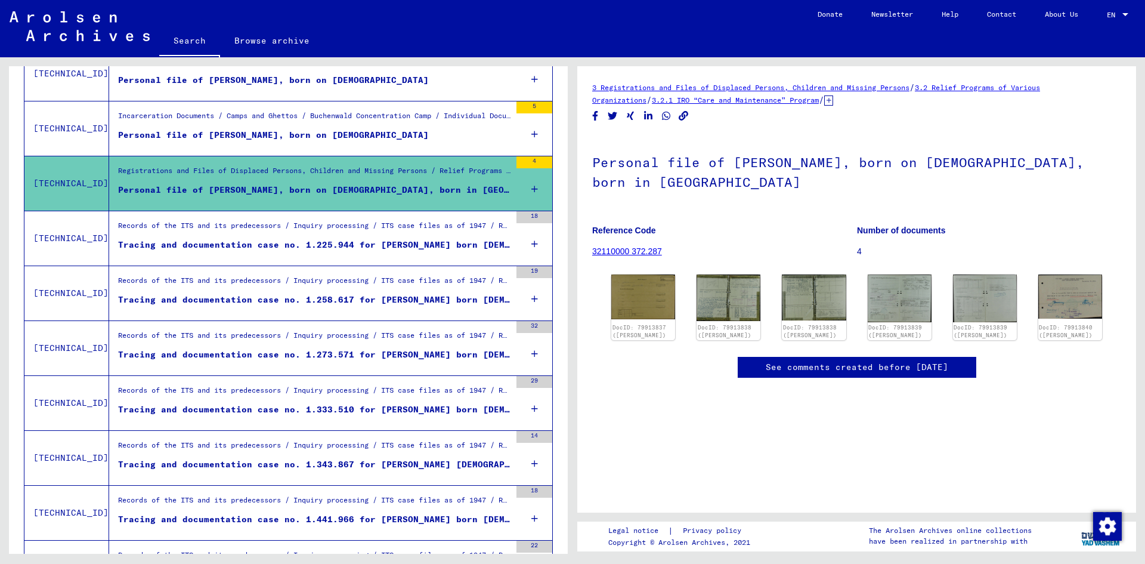
click at [405, 253] on figure "Tracing and documentation case no. 1.225.944 for [PERSON_NAME] born [DEMOGRAPHI…" at bounding box center [314, 248] width 392 height 18
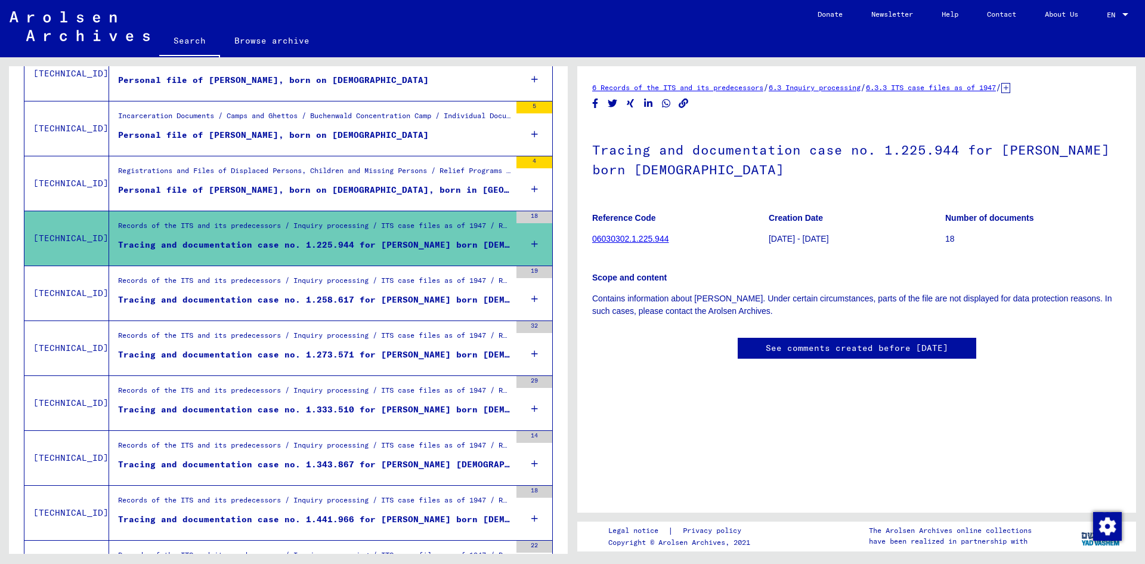
click at [391, 310] on figure "Tracing and documentation case no. 1.258.617 for [PERSON_NAME] born [DEMOGRAPHI…" at bounding box center [314, 302] width 392 height 18
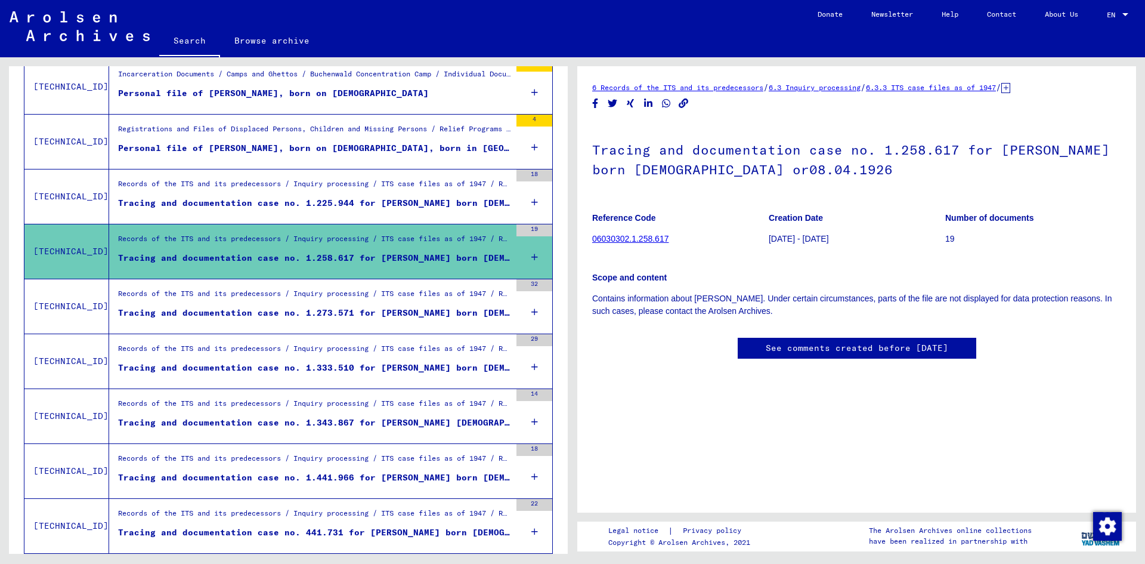
scroll to position [477, 0]
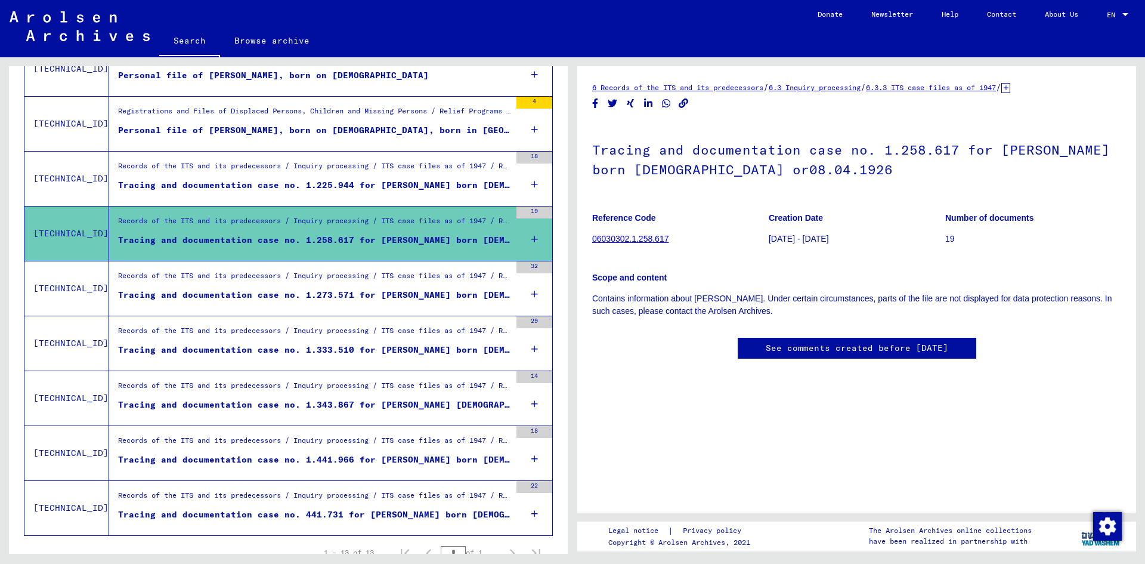
click at [324, 293] on div "Tracing and documentation case no. 1.273.571 for [PERSON_NAME] born [DEMOGRAPHI…" at bounding box center [314, 295] width 392 height 13
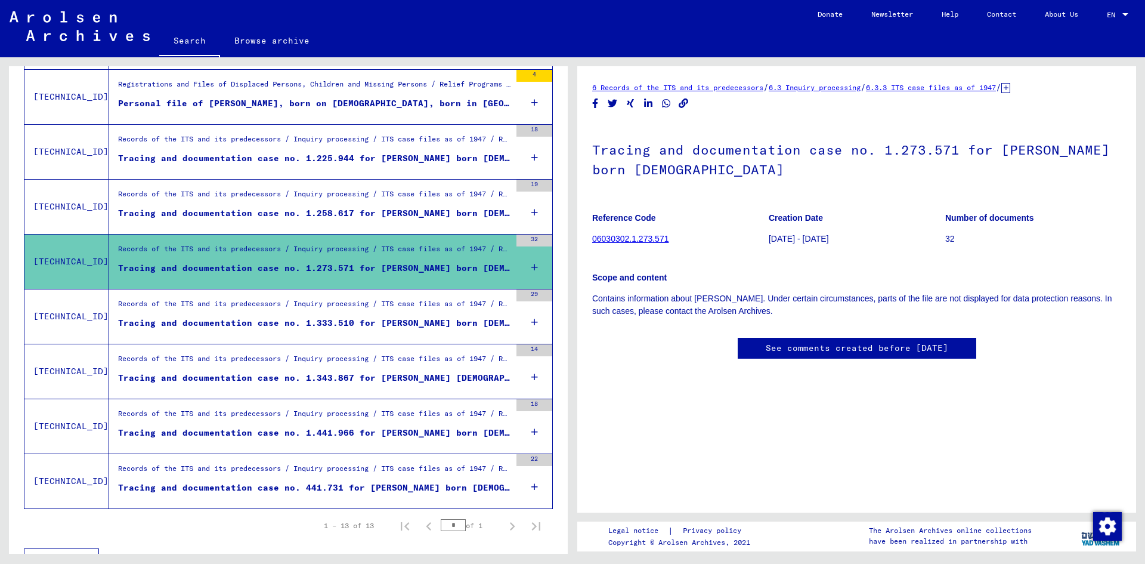
scroll to position [528, 0]
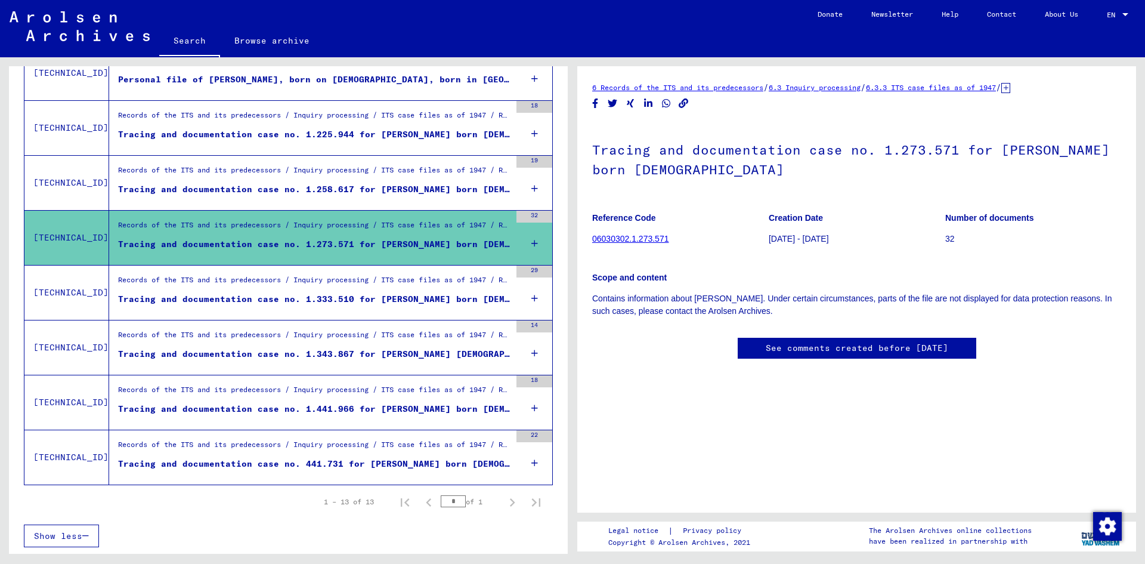
click at [307, 285] on div "Records of the ITS and its predecessors / Inquiry processing / ITS case files a…" at bounding box center [314, 282] width 392 height 17
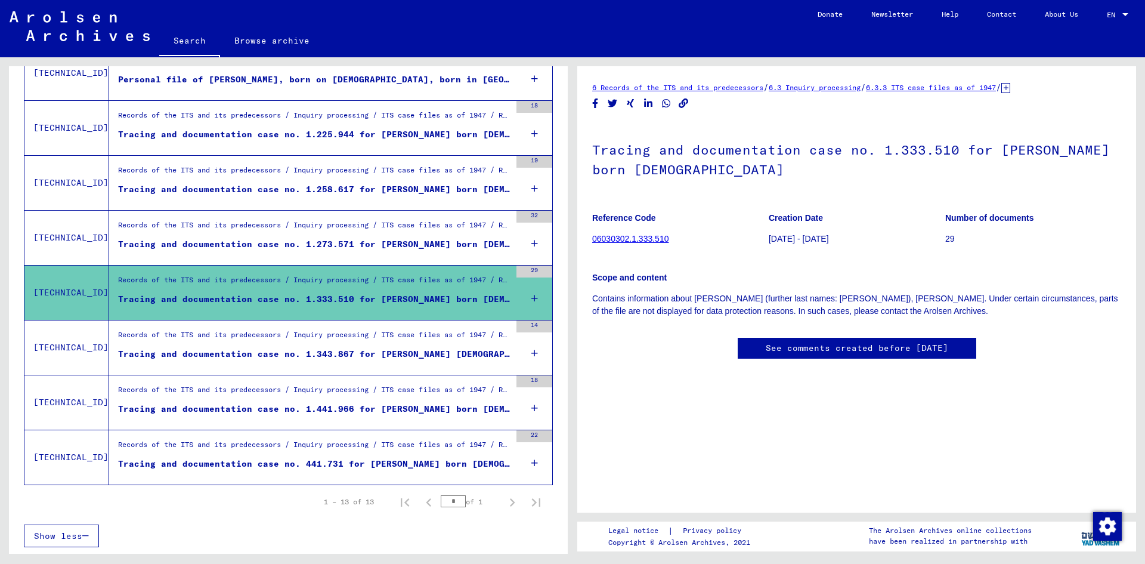
click at [292, 367] on div "Records of the ITS and its predecessors / Inquiry processing / ITS case files a…" at bounding box center [309, 347] width 401 height 54
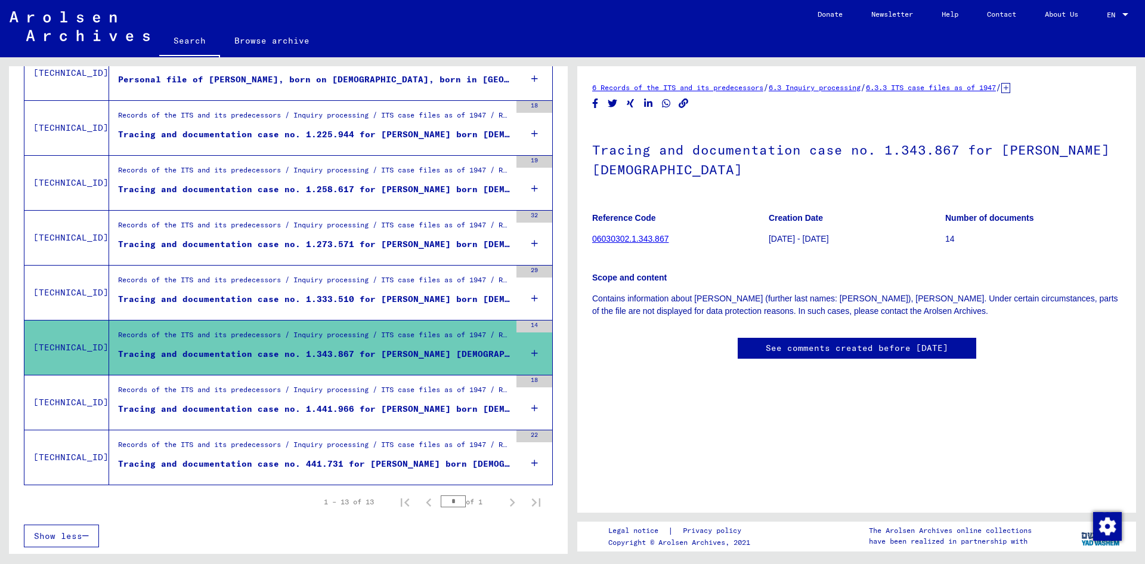
click at [281, 405] on div "Tracing and documentation case no. 1.441.966 for [PERSON_NAME] born [DEMOGRAPHI…" at bounding box center [314, 409] width 392 height 13
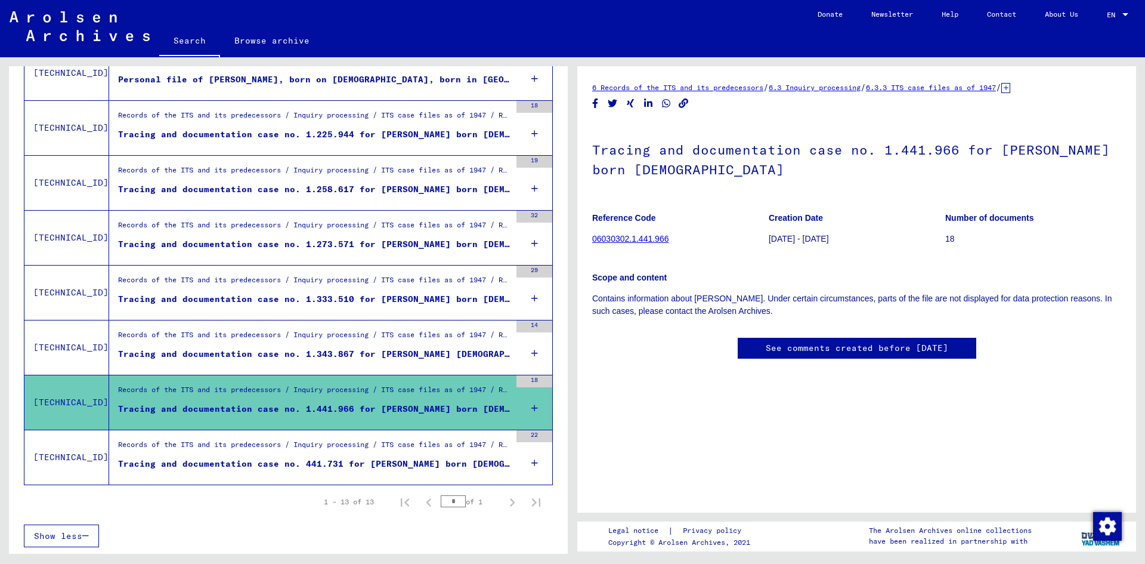
click at [296, 438] on div "Records of the ITS and its predecessors / Inquiry processing / ITS case files a…" at bounding box center [309, 457] width 401 height 54
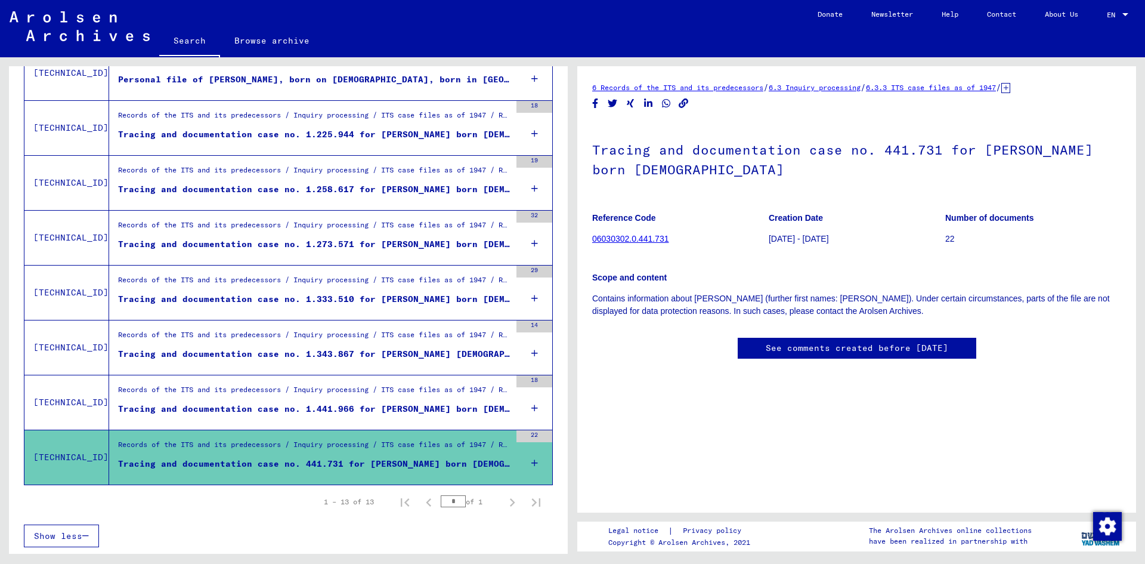
drag, startPoint x: 973, startPoint y: 296, endPoint x: 970, endPoint y: 302, distance: 6.7
